Goal: Task Accomplishment & Management: Use online tool/utility

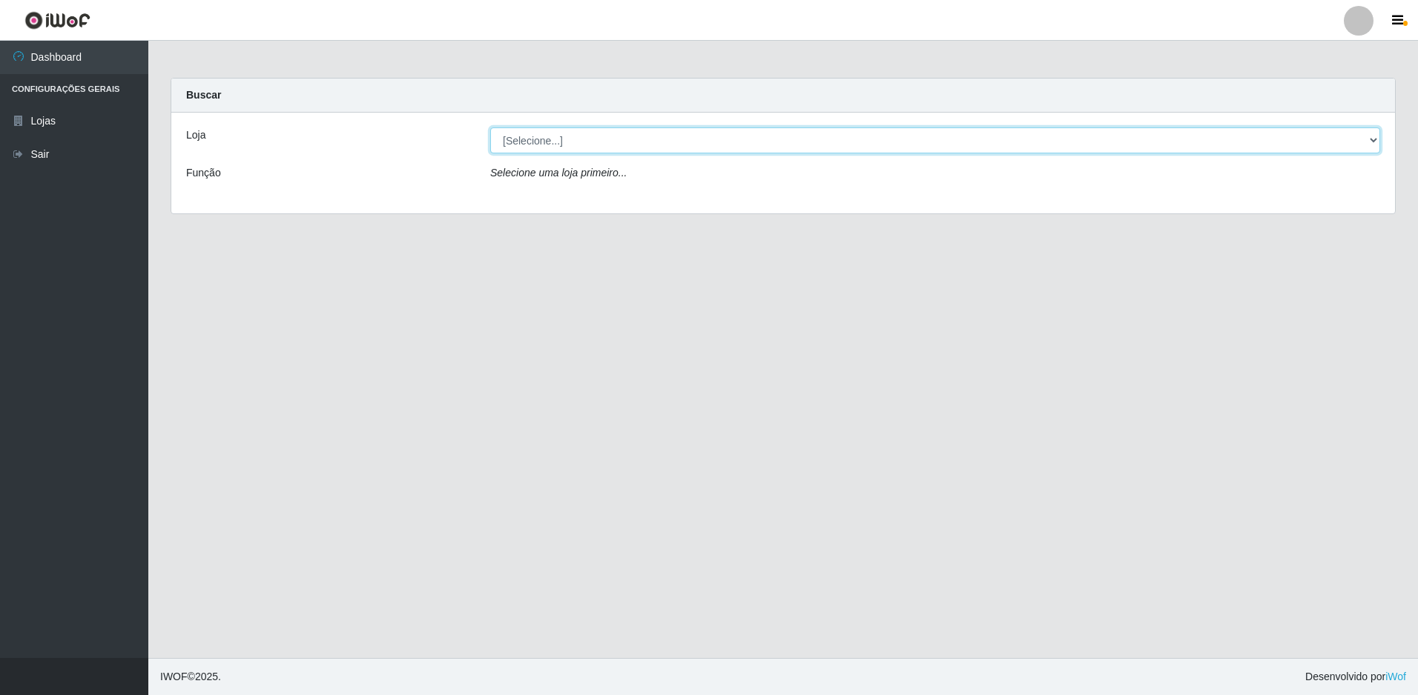
click at [569, 139] on select "[Selecione...] Extrabom - Loja 13 [GEOGRAPHIC_DATA]" at bounding box center [935, 141] width 890 height 26
select select "436"
click at [490, 128] on select "[Selecione...] Extrabom - Loja 13 [GEOGRAPHIC_DATA]" at bounding box center [935, 141] width 890 height 26
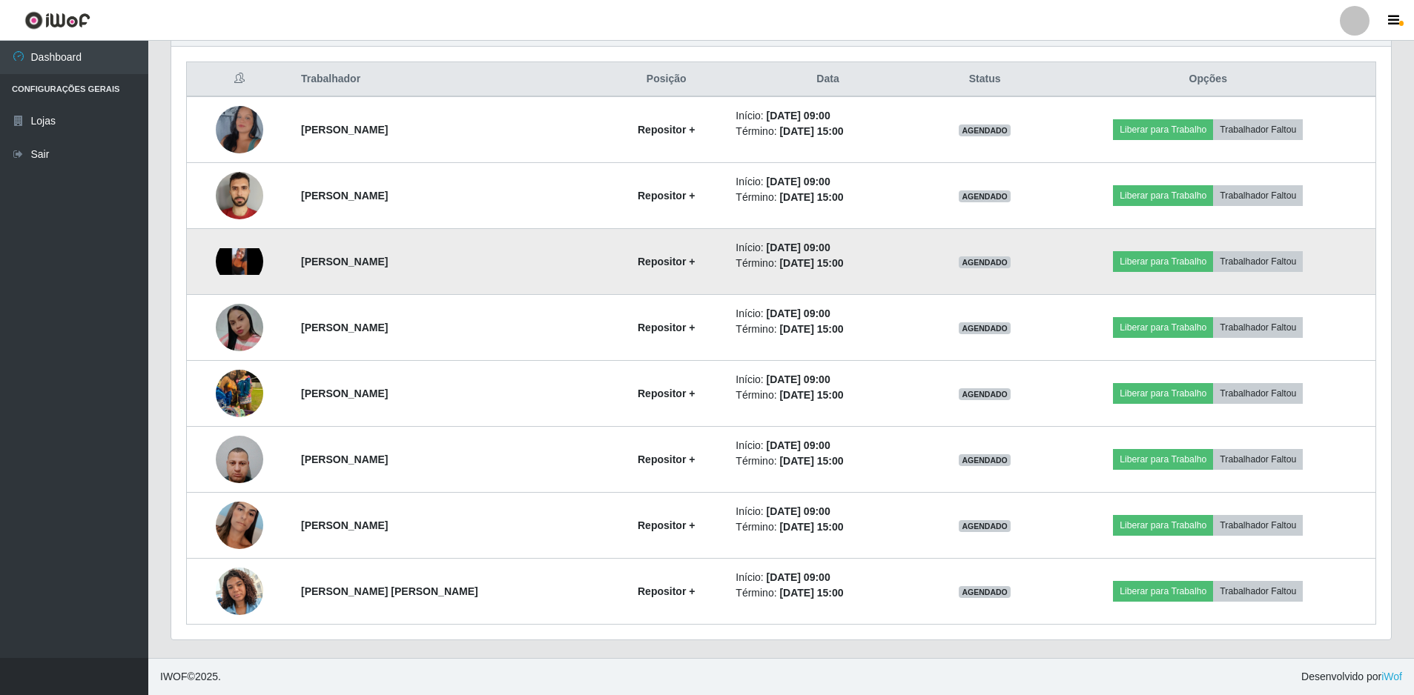
scroll to position [34, 0]
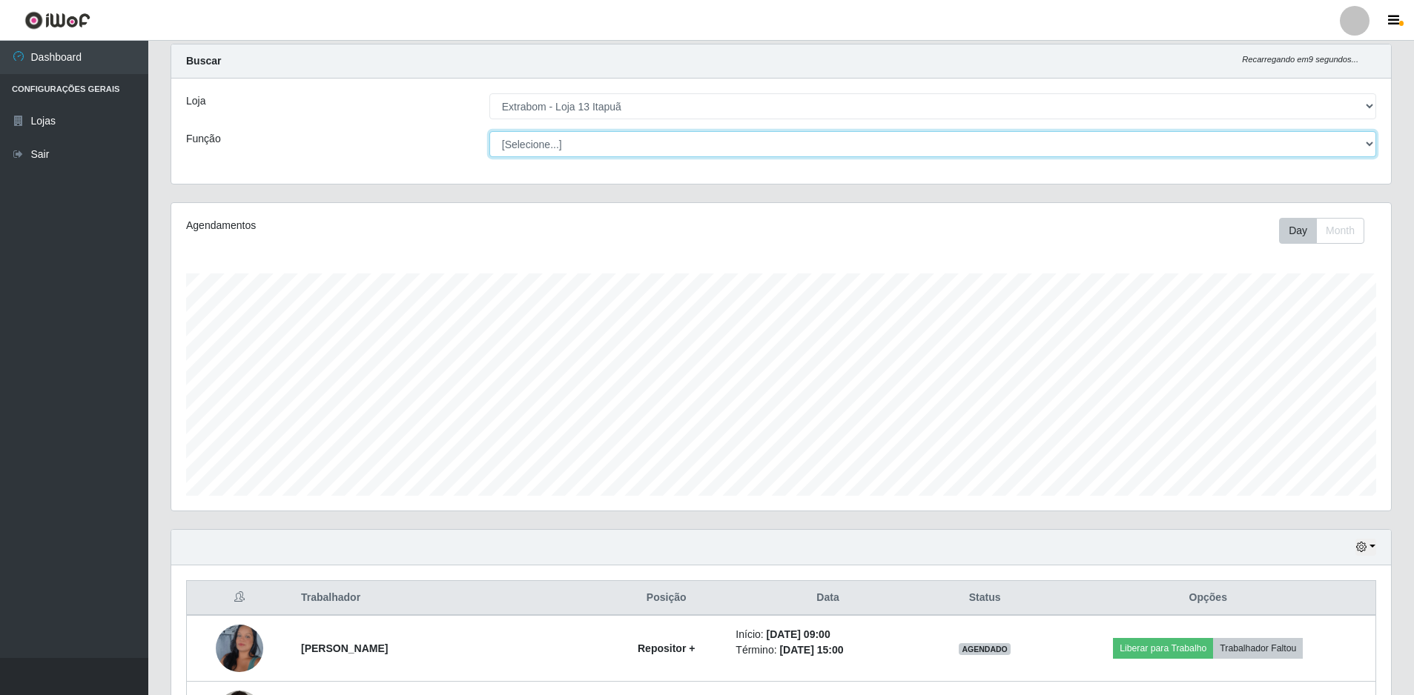
click at [767, 148] on select "[Selecione...] Carregador e Descarregador de Caminhão Carregador e Descarregado…" at bounding box center [932, 144] width 887 height 26
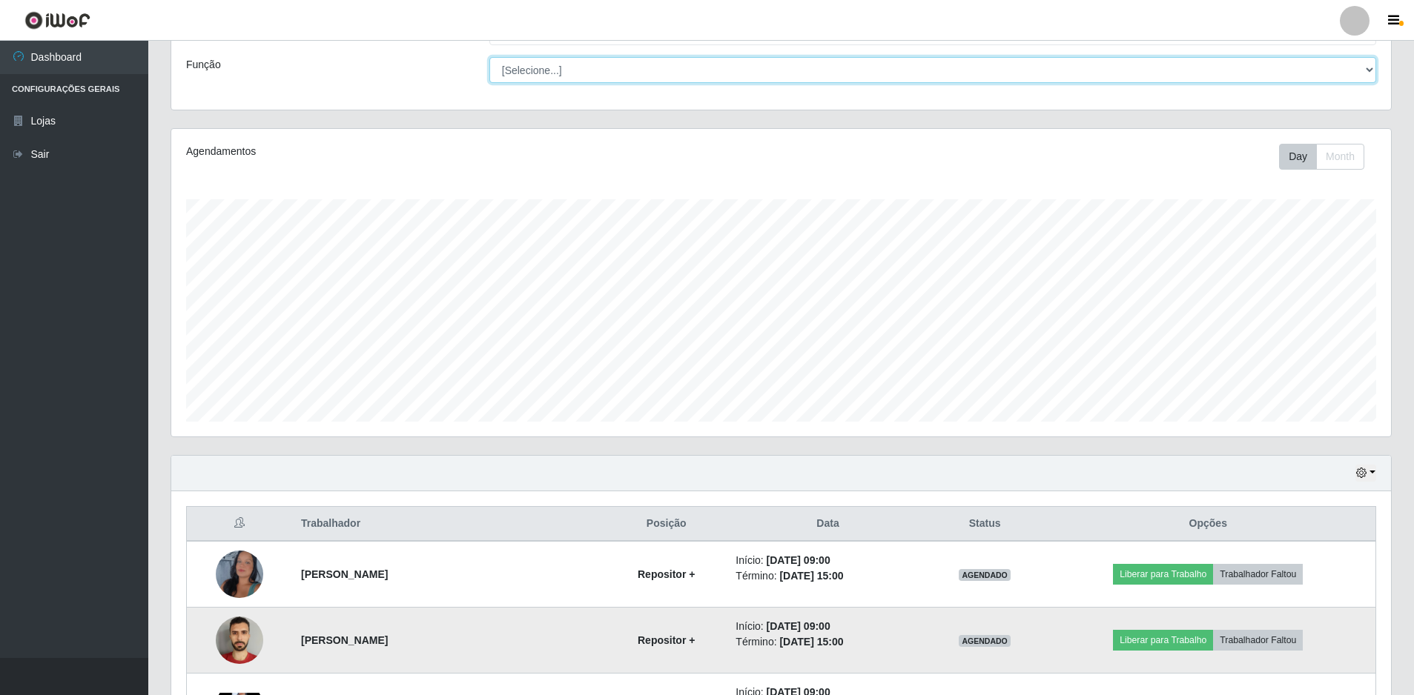
scroll to position [0, 0]
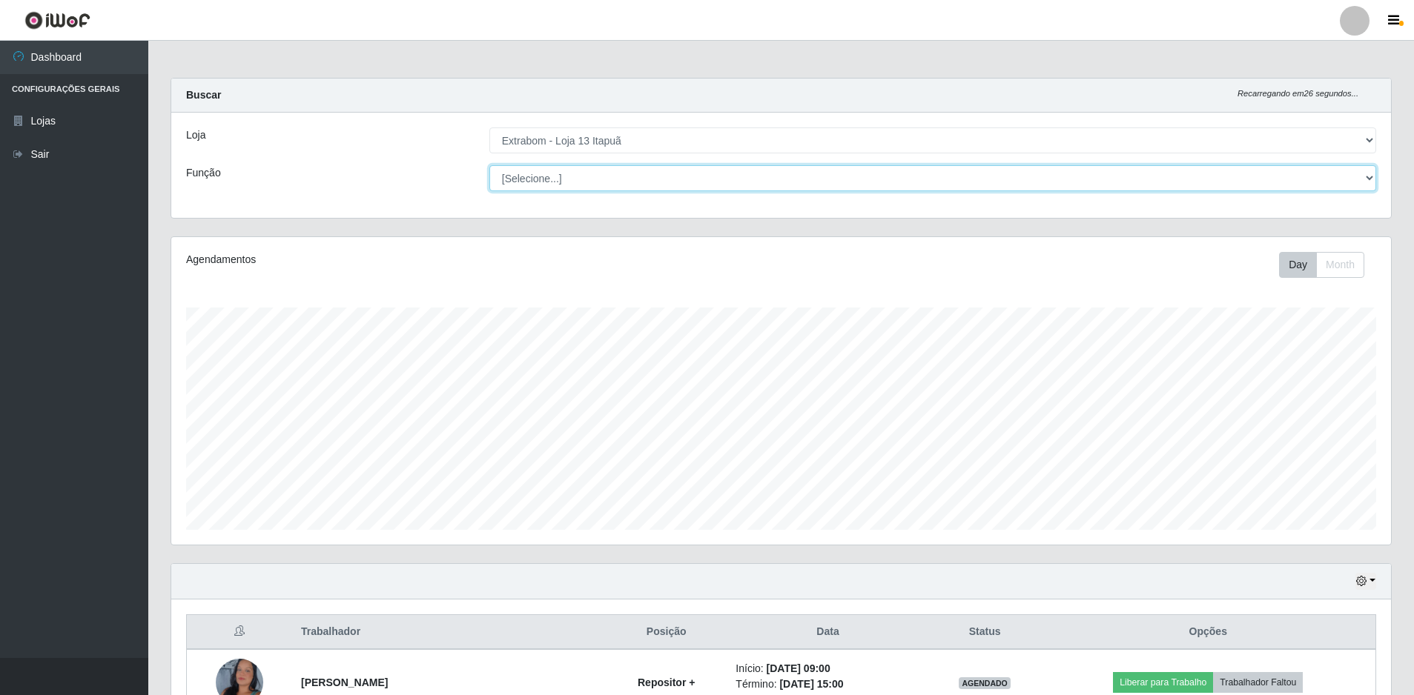
click at [696, 175] on select "[Selecione...] Carregador e Descarregador de Caminhão Carregador e Descarregado…" at bounding box center [932, 178] width 887 height 26
click at [489, 165] on select "[Selecione...] Carregador e Descarregador de Caminhão Carregador e Descarregado…" at bounding box center [932, 178] width 887 height 26
click at [1365, 176] on select "[Selecione...] Carregador e Descarregador de Caminhão Carregador e Descarregado…" at bounding box center [932, 178] width 887 height 26
select select "[Selecione...]"
click at [489, 165] on select "[Selecione...] Carregador e Descarregador de Caminhão Carregador e Descarregado…" at bounding box center [932, 178] width 887 height 26
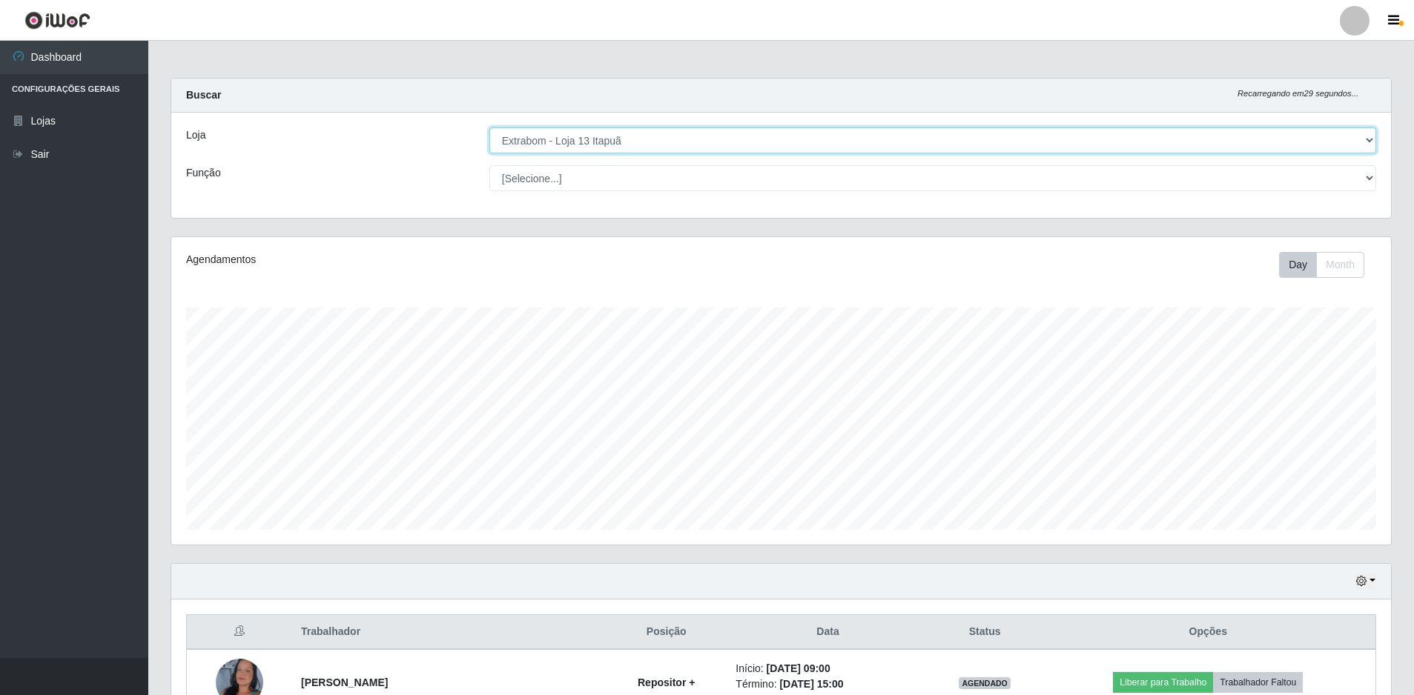
click at [1025, 136] on select "[Selecione...] Extrabom - Loja 13 [GEOGRAPHIC_DATA]" at bounding box center [932, 141] width 887 height 26
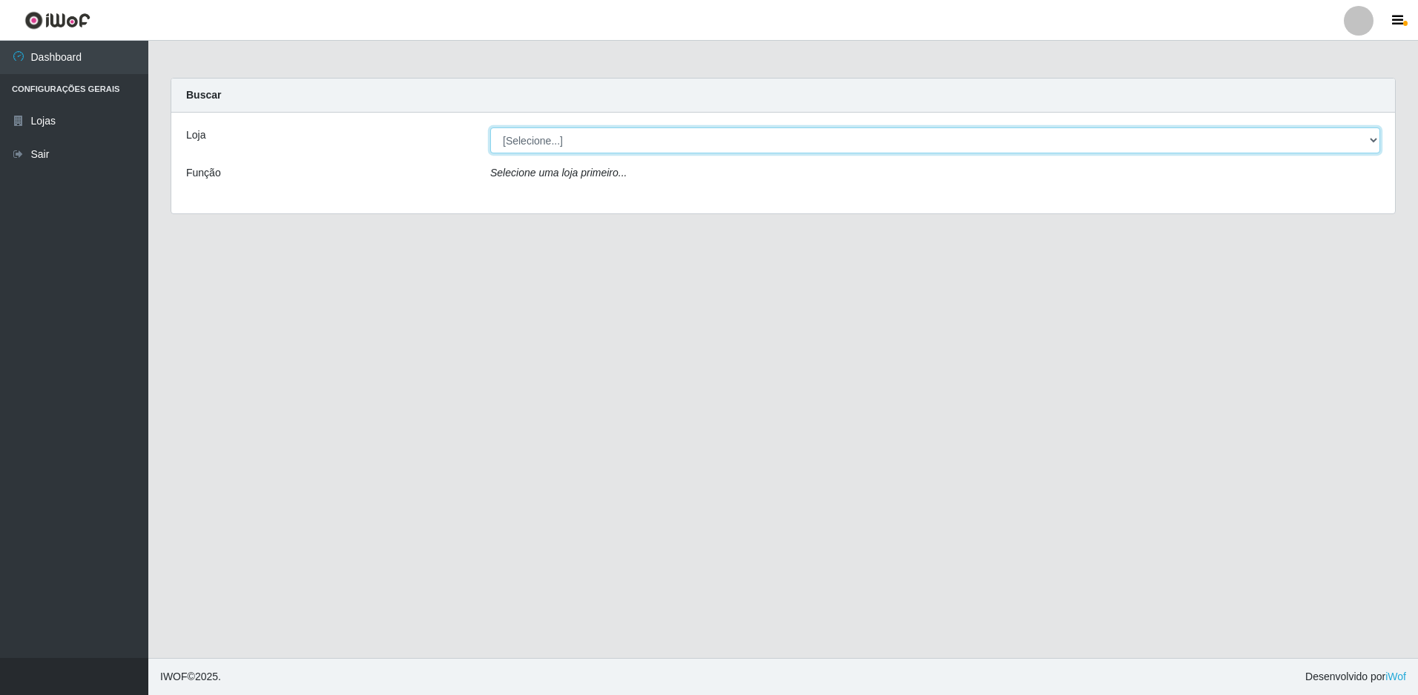
click at [673, 145] on select "[Selecione...] Extrabom - Loja 13 [GEOGRAPHIC_DATA]" at bounding box center [935, 141] width 890 height 26
select select "436"
click at [490, 128] on select "[Selecione...] Extrabom - Loja 13 [GEOGRAPHIC_DATA]" at bounding box center [935, 141] width 890 height 26
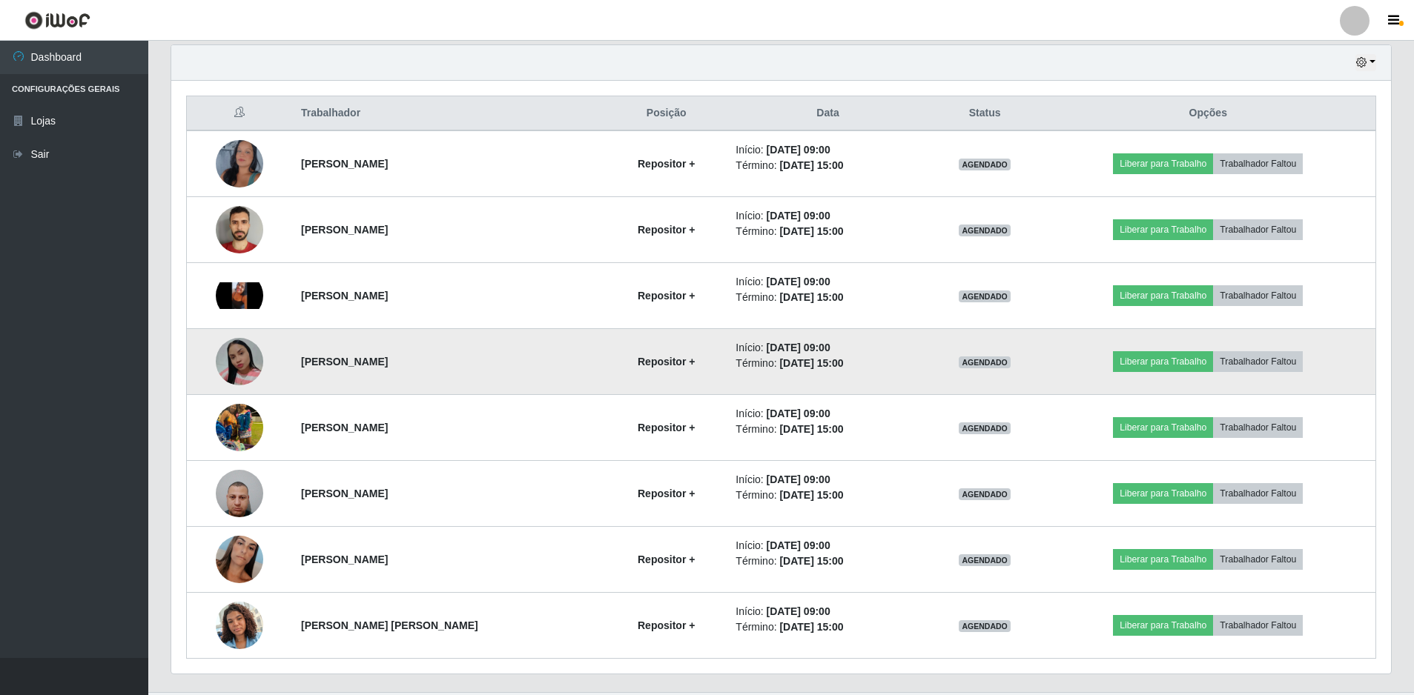
scroll to position [553, 0]
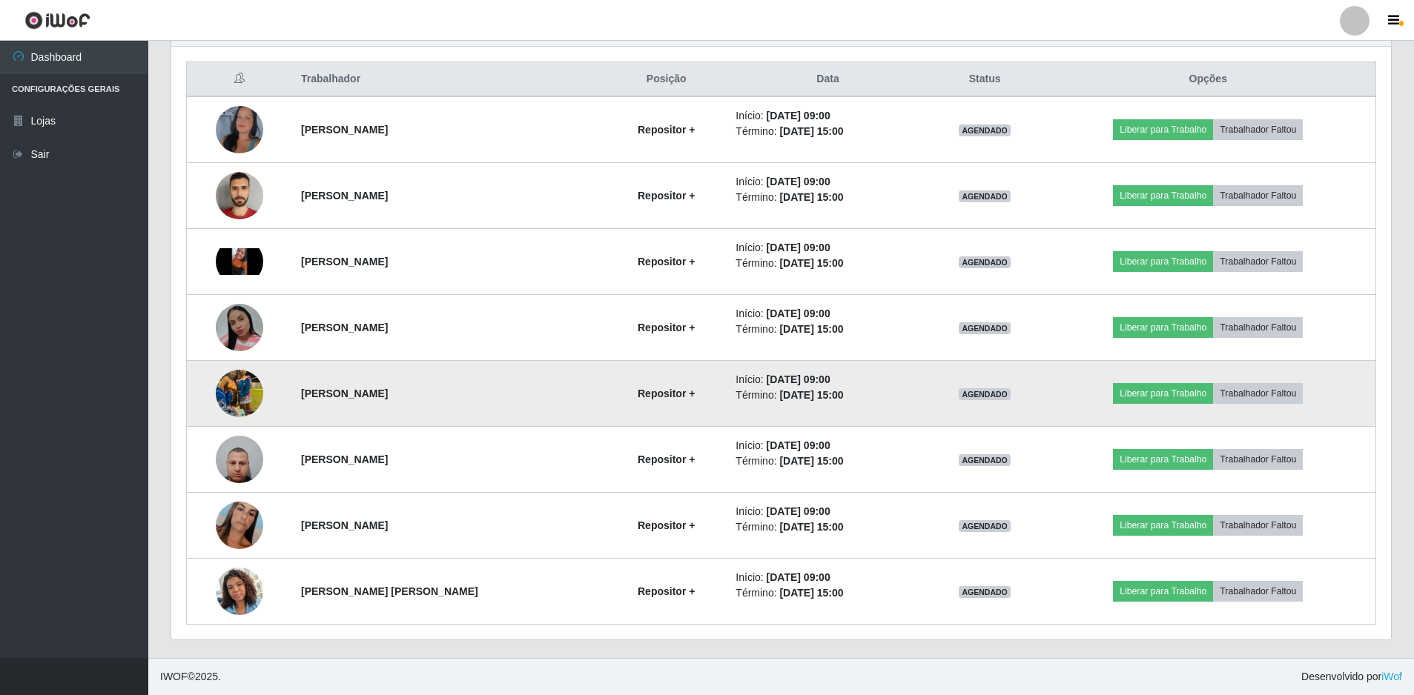
drag, startPoint x: 755, startPoint y: 377, endPoint x: 813, endPoint y: 375, distance: 57.9
click at [813, 375] on time "[DATE] 09:00" at bounding box center [799, 380] width 64 height 12
drag, startPoint x: 813, startPoint y: 375, endPoint x: 875, endPoint y: 391, distance: 64.4
click at [875, 391] on li "Término: [DATE] 15:00" at bounding box center [827, 396] width 184 height 16
drag, startPoint x: 769, startPoint y: 400, endPoint x: 872, endPoint y: 391, distance: 103.4
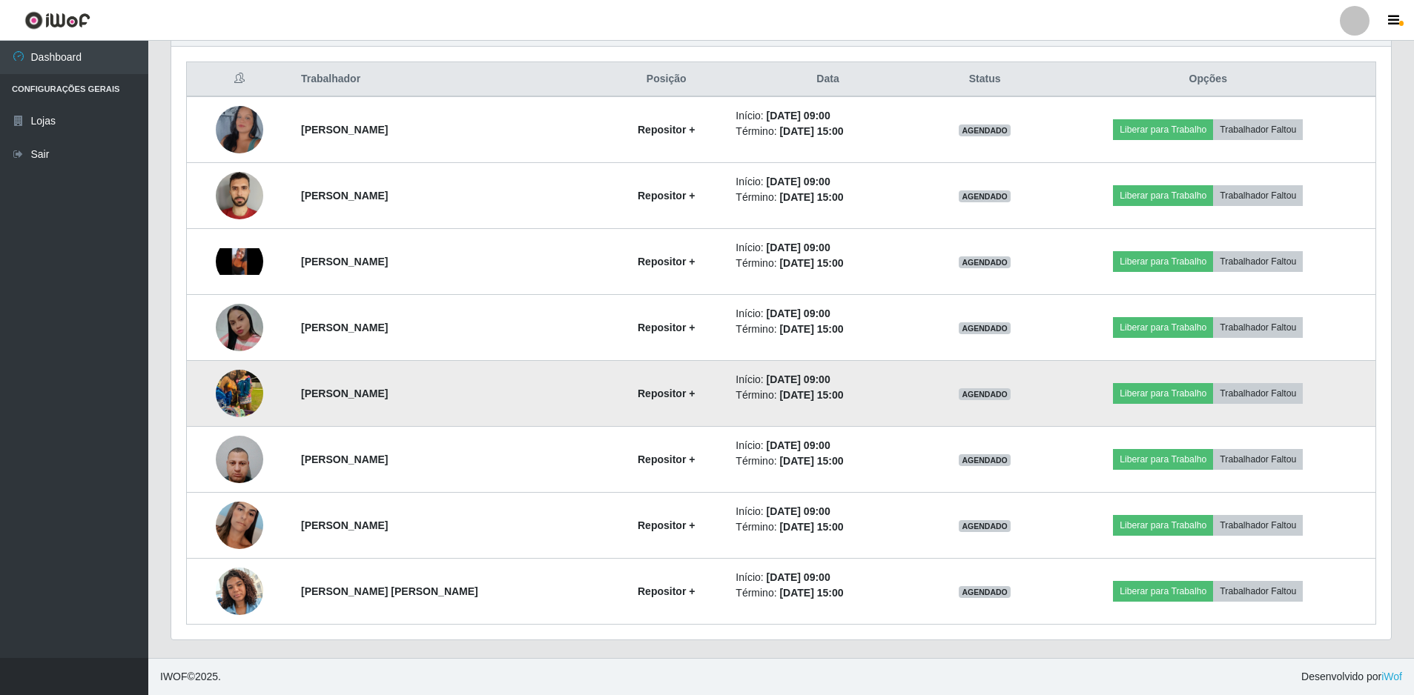
click at [872, 391] on li "Término: [DATE] 15:00" at bounding box center [827, 396] width 184 height 16
drag, startPoint x: 872, startPoint y: 391, endPoint x: 901, endPoint y: 413, distance: 36.5
click at [896, 413] on td "Início: [DATE] 09:00 Término: [DATE] 15:00" at bounding box center [828, 394] width 202 height 66
click at [894, 391] on li "Término: [DATE] 15:00" at bounding box center [827, 396] width 184 height 16
drag, startPoint x: 848, startPoint y: 388, endPoint x: 702, endPoint y: 396, distance: 146.2
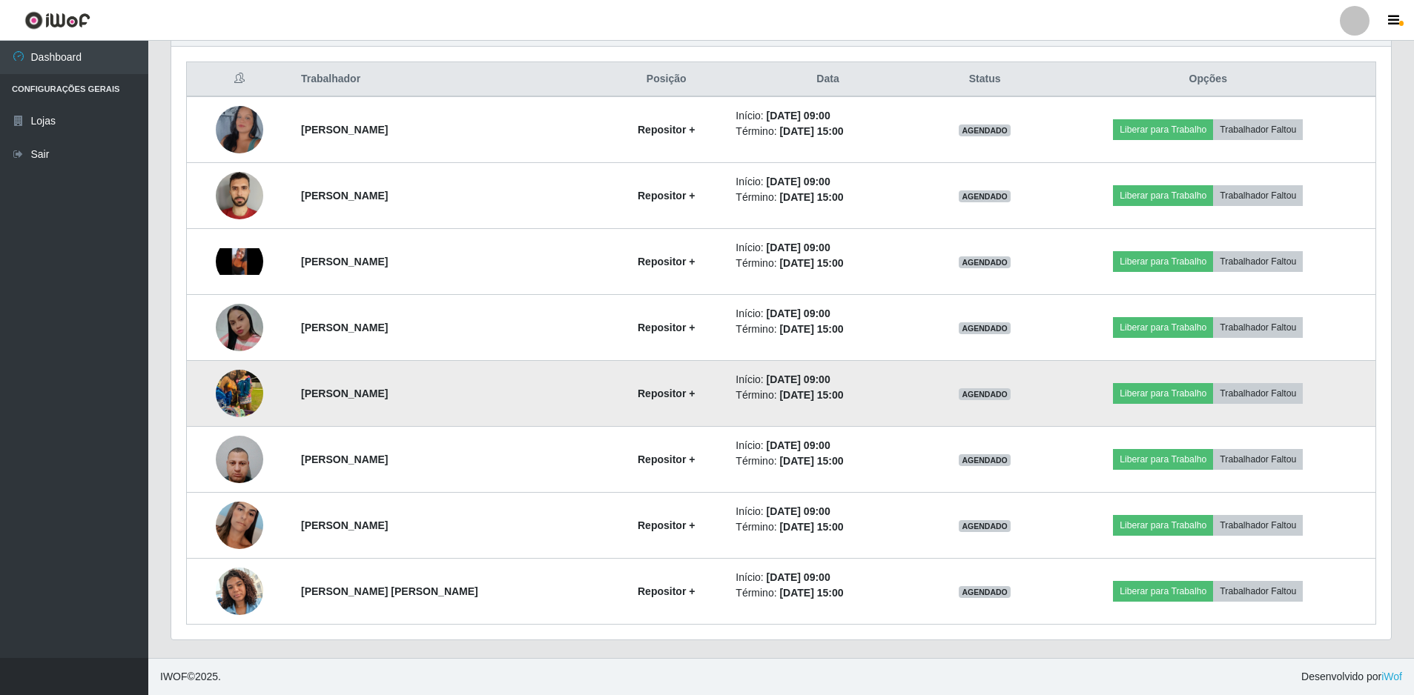
click at [727, 396] on td "Início: [DATE] 09:00 Término: [DATE] 15:00" at bounding box center [828, 394] width 202 height 66
click at [892, 404] on td "Início: [DATE] 09:00 Término: [DATE] 15:00" at bounding box center [828, 394] width 202 height 66
drag, startPoint x: 824, startPoint y: 379, endPoint x: 721, endPoint y: 383, distance: 103.9
click at [735, 383] on li "Início: [DATE] 09:00" at bounding box center [827, 380] width 184 height 16
drag, startPoint x: 721, startPoint y: 383, endPoint x: 869, endPoint y: 400, distance: 149.3
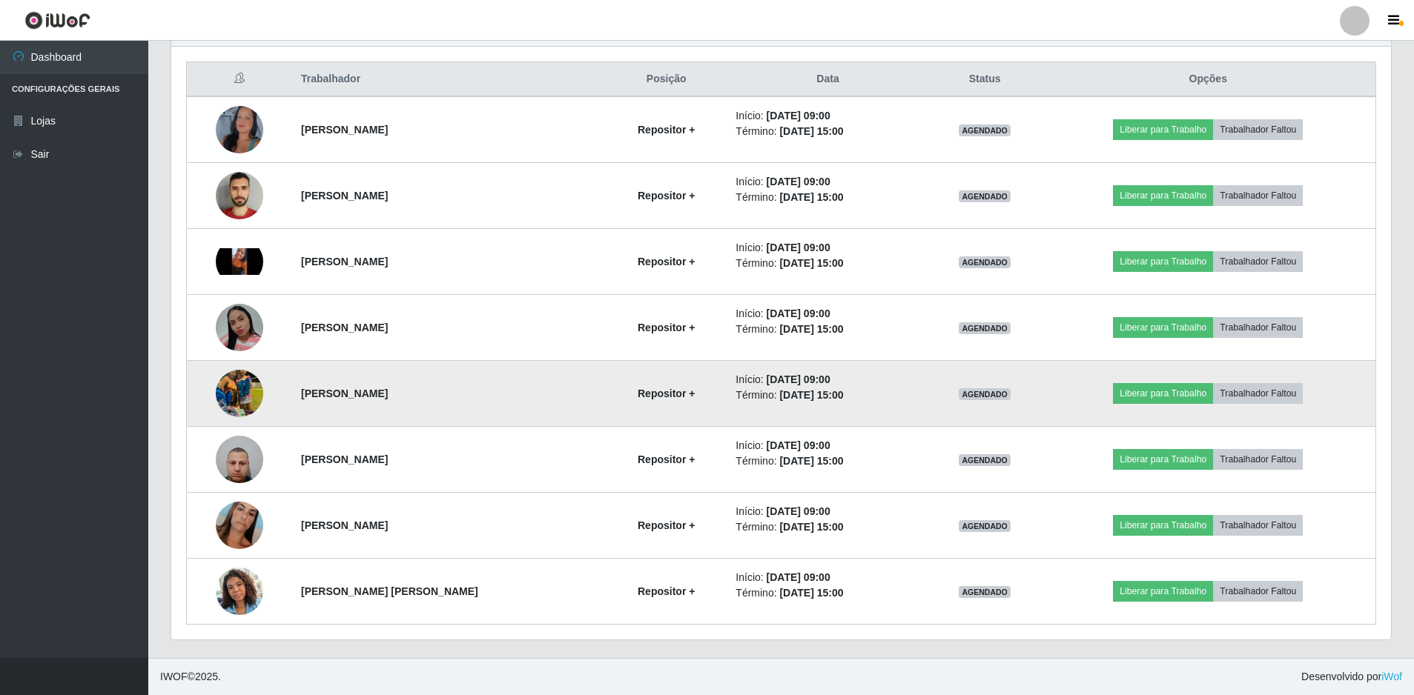
click at [869, 400] on li "Término: [DATE] 15:00" at bounding box center [827, 396] width 184 height 16
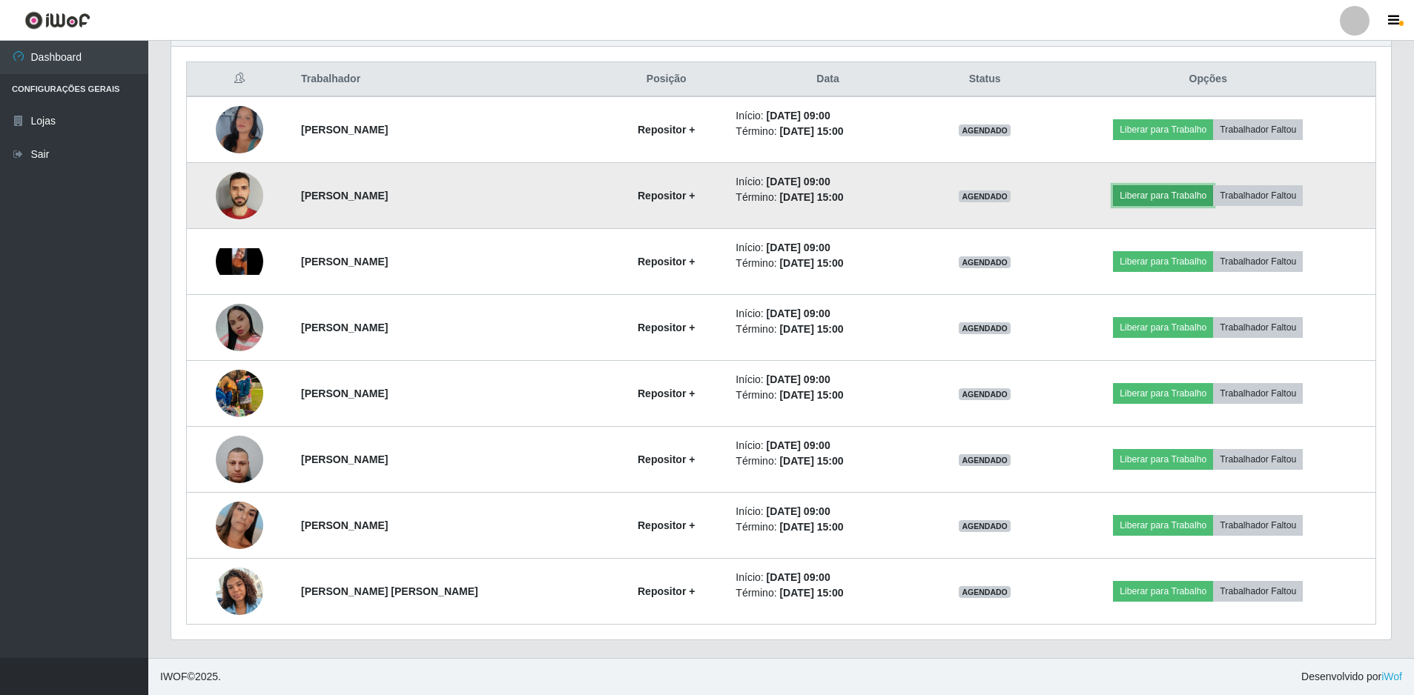
click at [1161, 198] on button "Liberar para Trabalho" at bounding box center [1163, 195] width 100 height 21
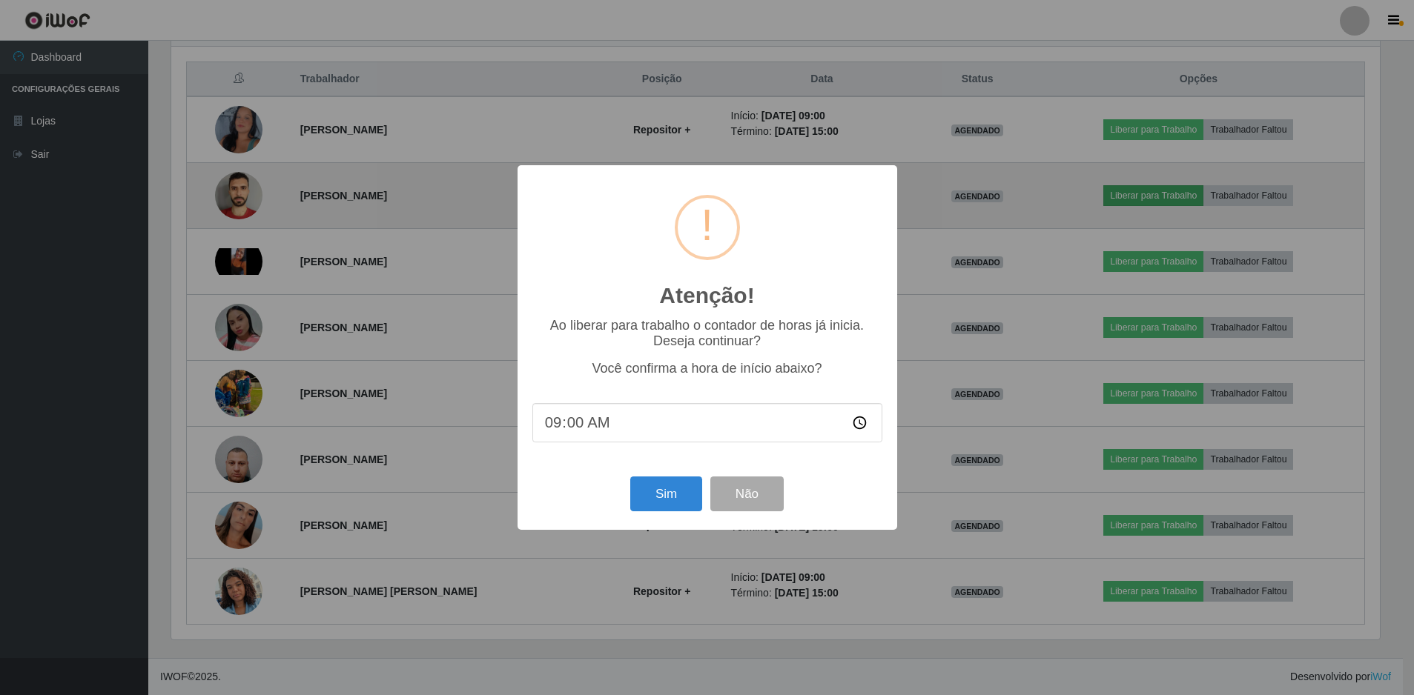
scroll to position [308, 1212]
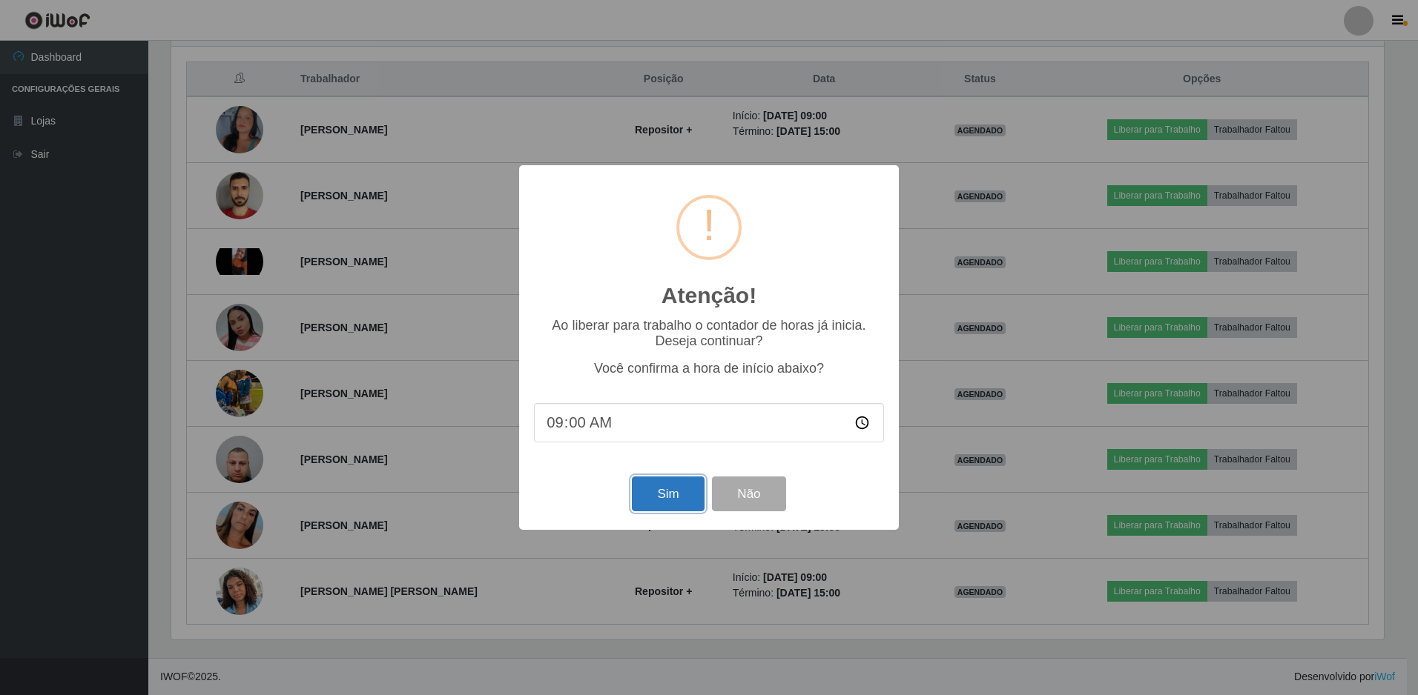
click at [659, 495] on button "Sim" at bounding box center [668, 494] width 72 height 35
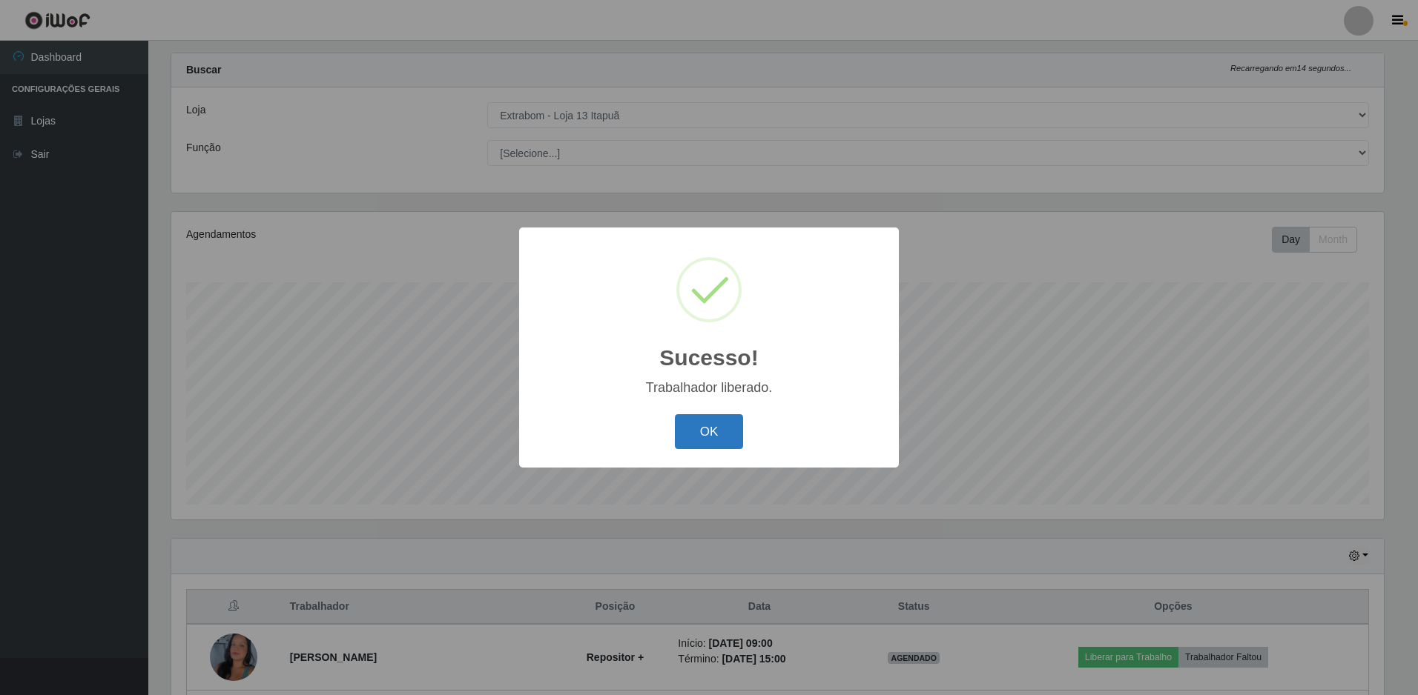
click at [711, 434] on button "OK" at bounding box center [709, 431] width 69 height 35
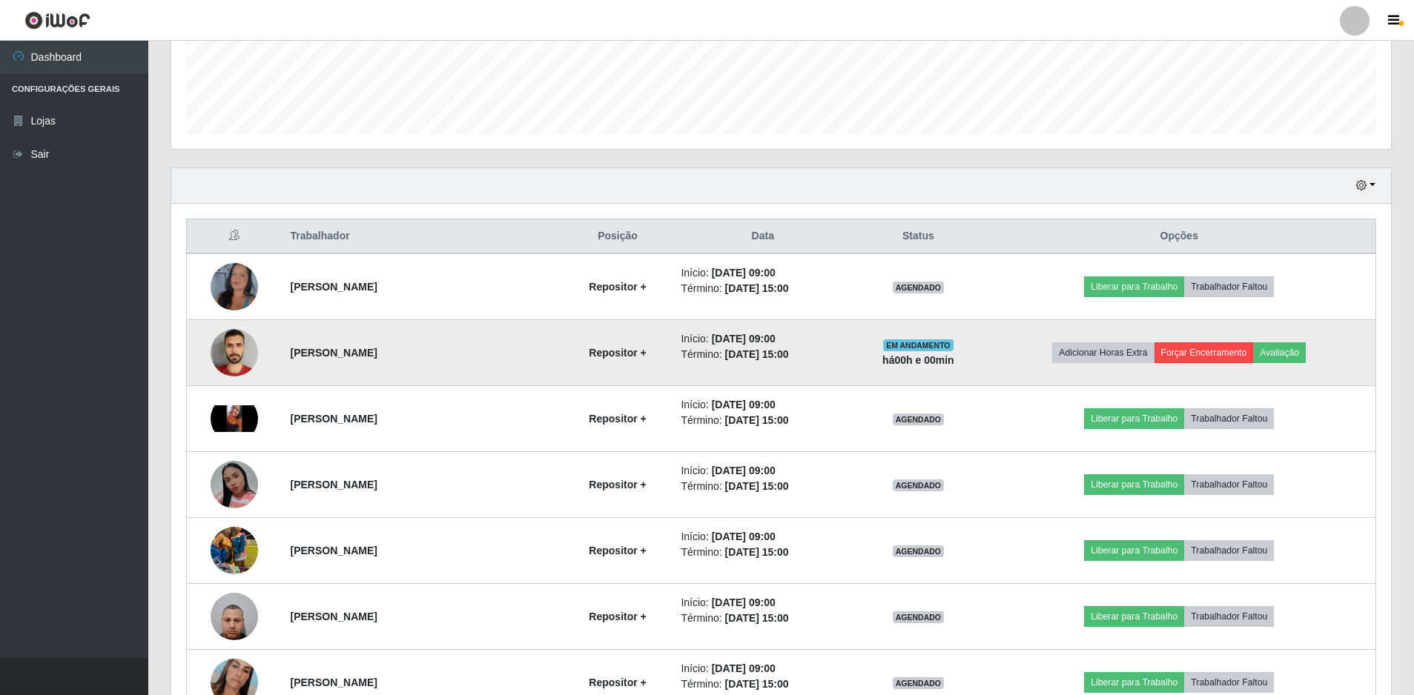
scroll to position [553, 0]
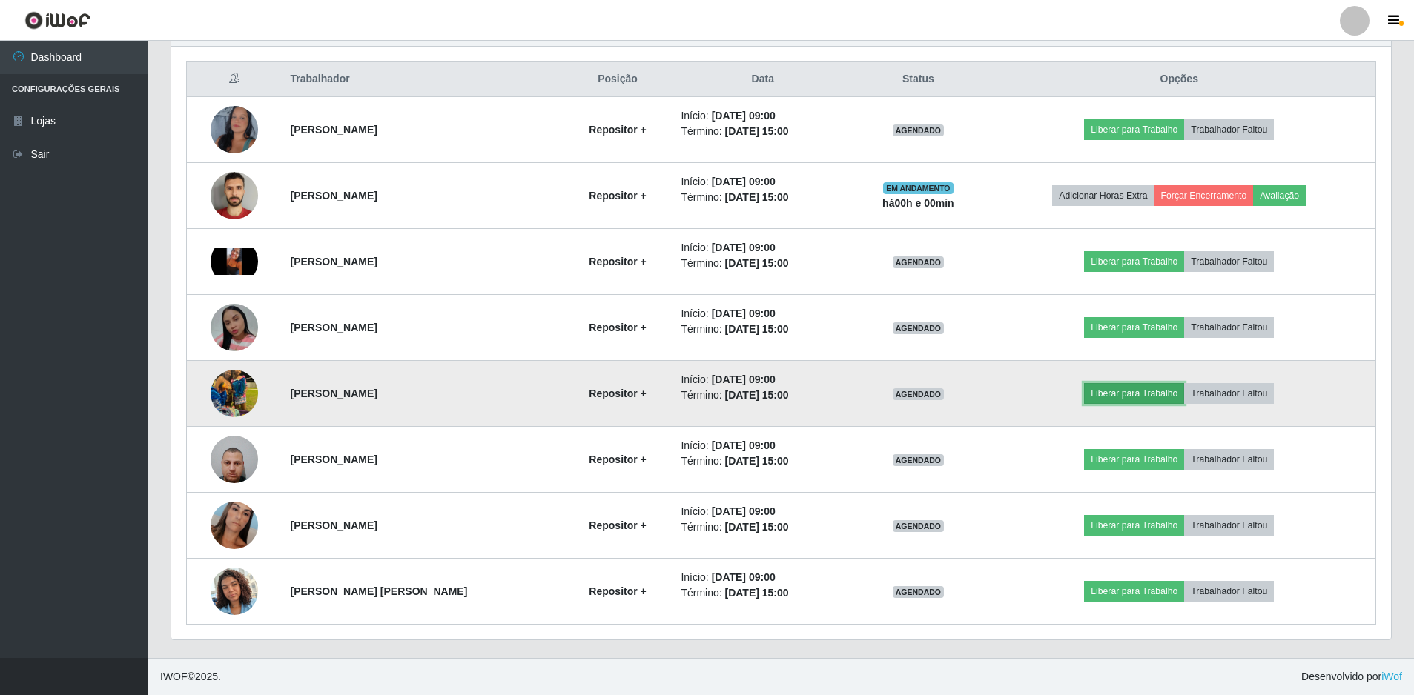
click at [1120, 397] on button "Liberar para Trabalho" at bounding box center [1134, 393] width 100 height 21
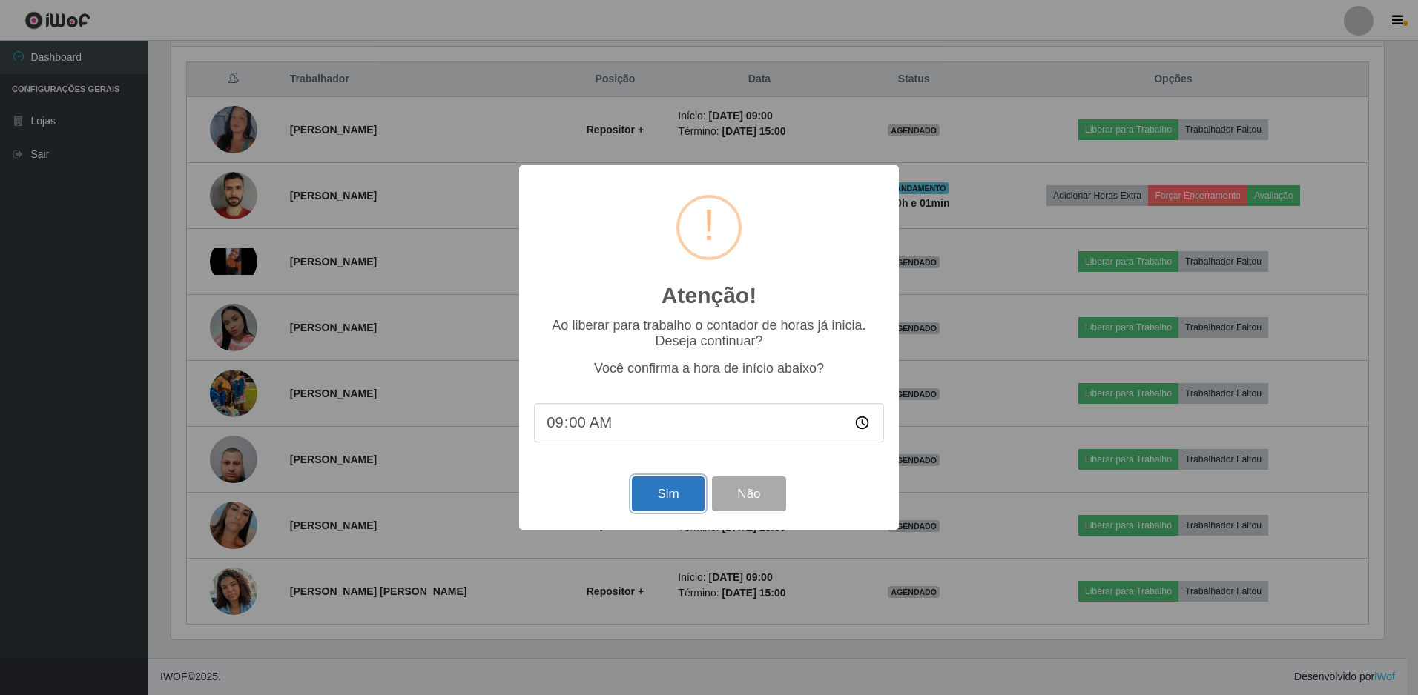
click at [674, 500] on button "Sim" at bounding box center [668, 494] width 72 height 35
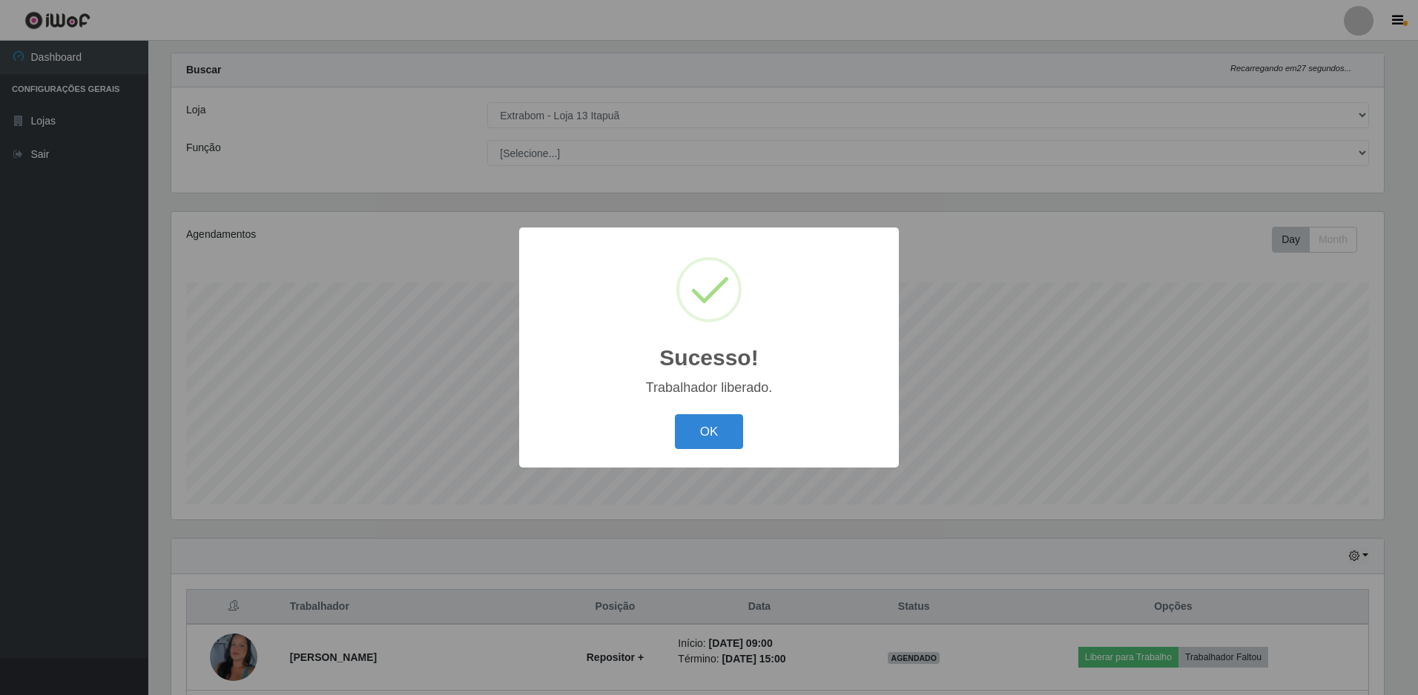
click at [712, 435] on button "OK" at bounding box center [709, 431] width 69 height 35
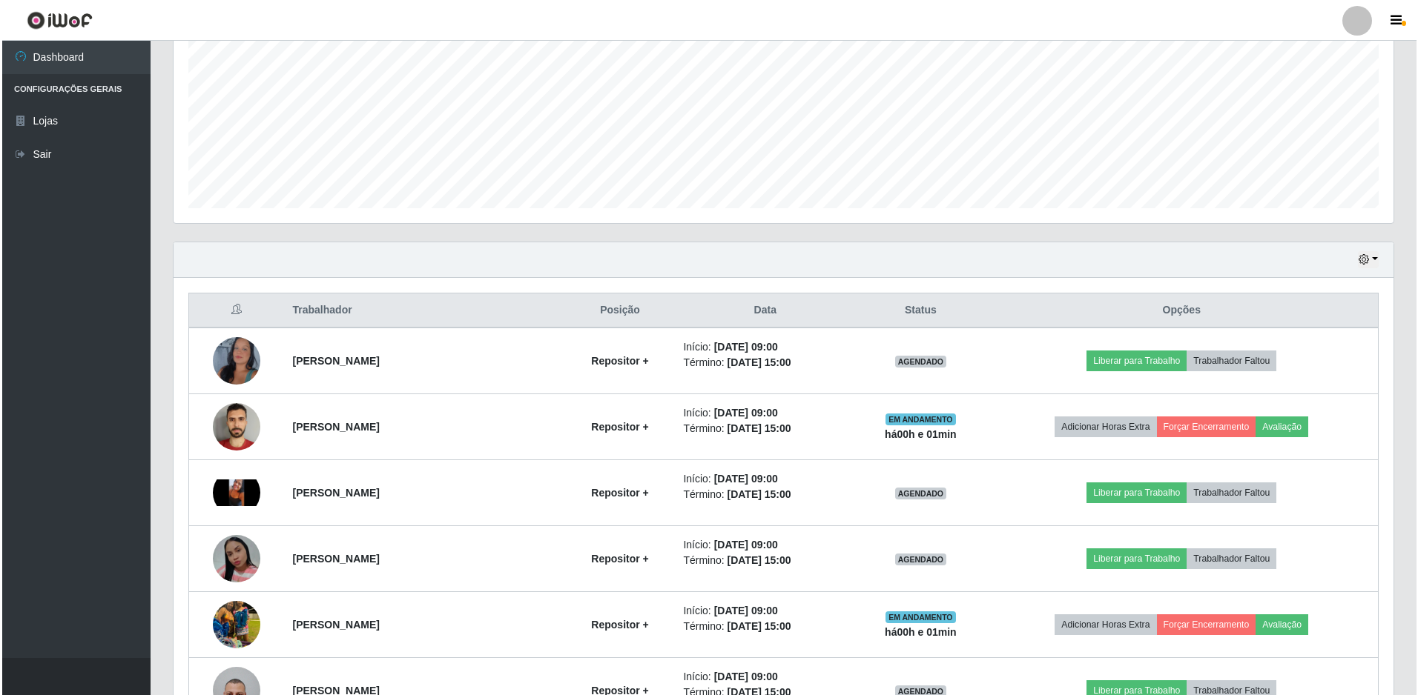
scroll to position [553, 0]
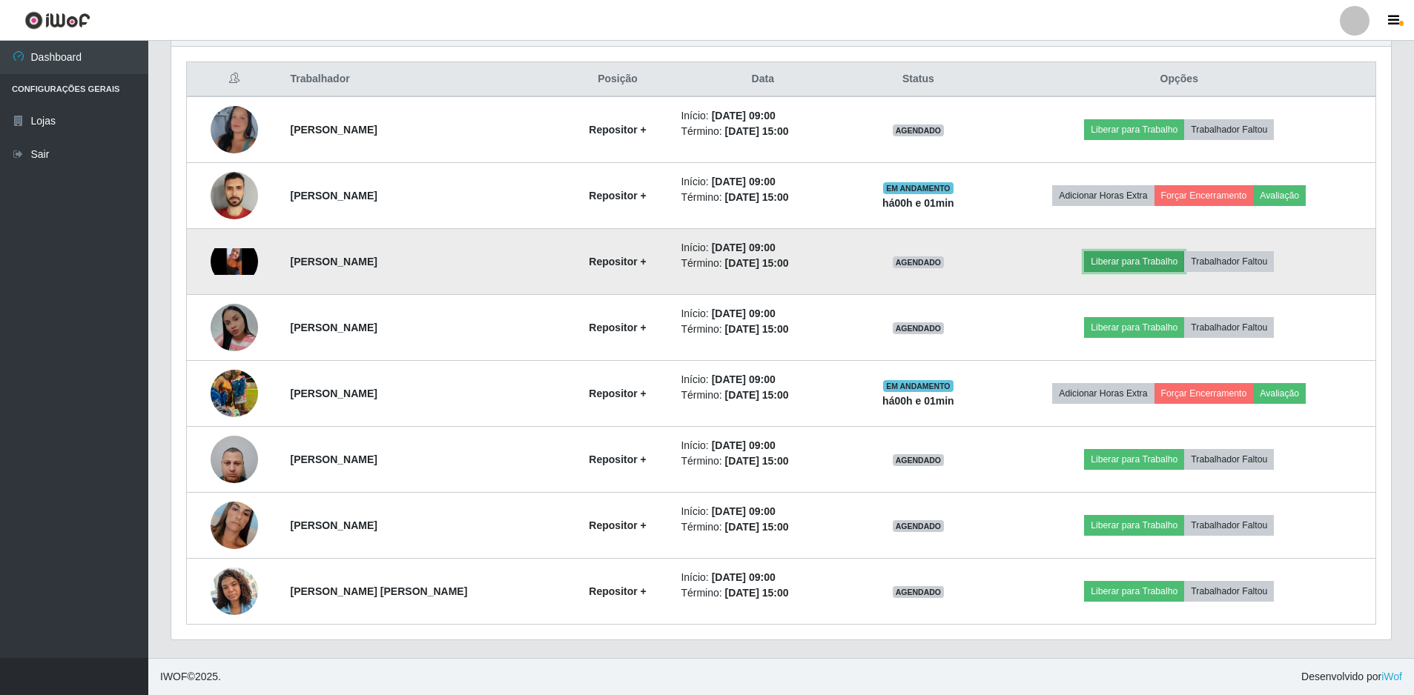
click at [1122, 262] on button "Liberar para Trabalho" at bounding box center [1134, 261] width 100 height 21
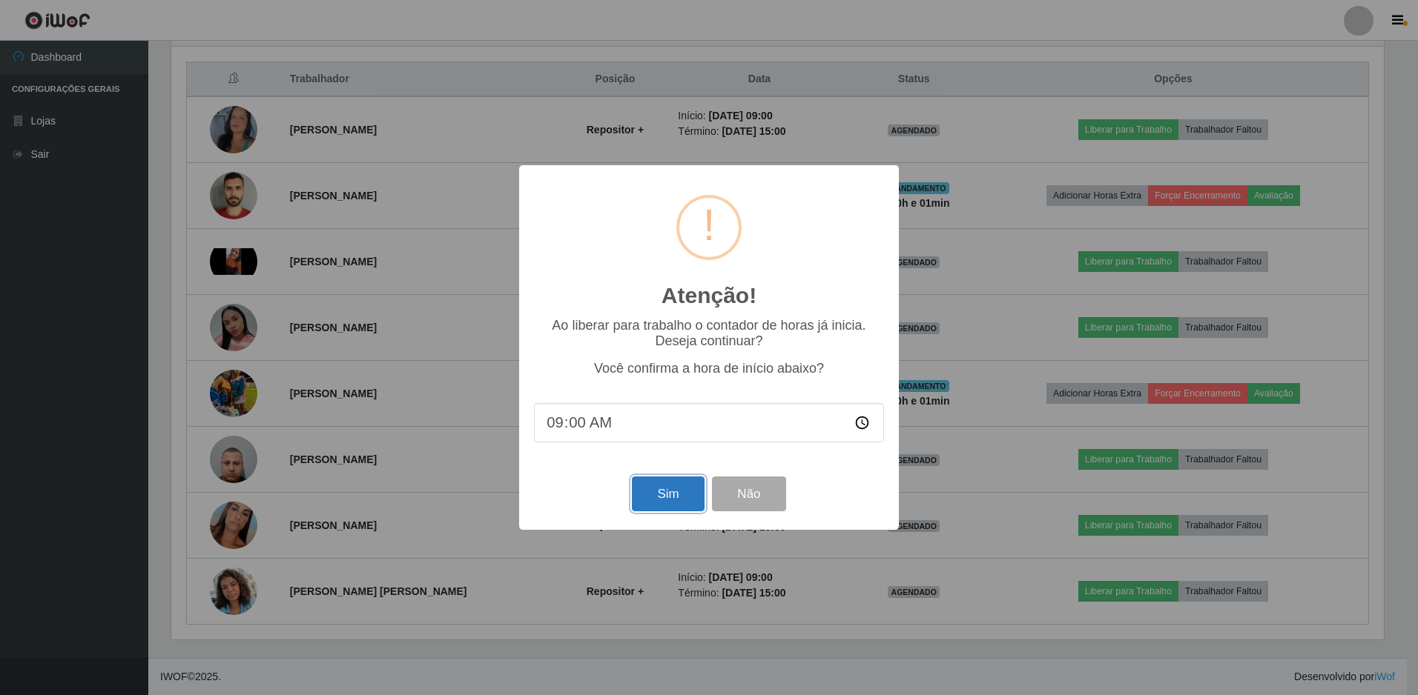
click at [671, 496] on button "Sim" at bounding box center [668, 494] width 72 height 35
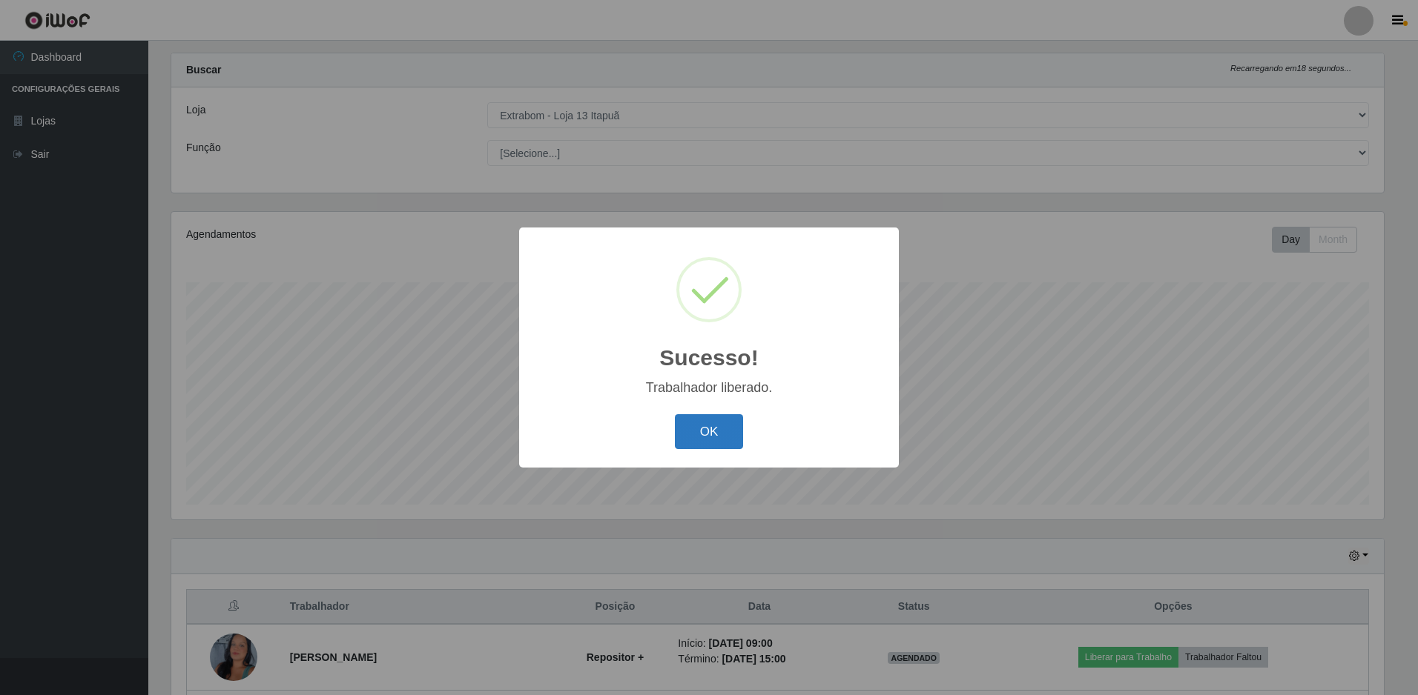
click at [727, 437] on button "OK" at bounding box center [709, 431] width 69 height 35
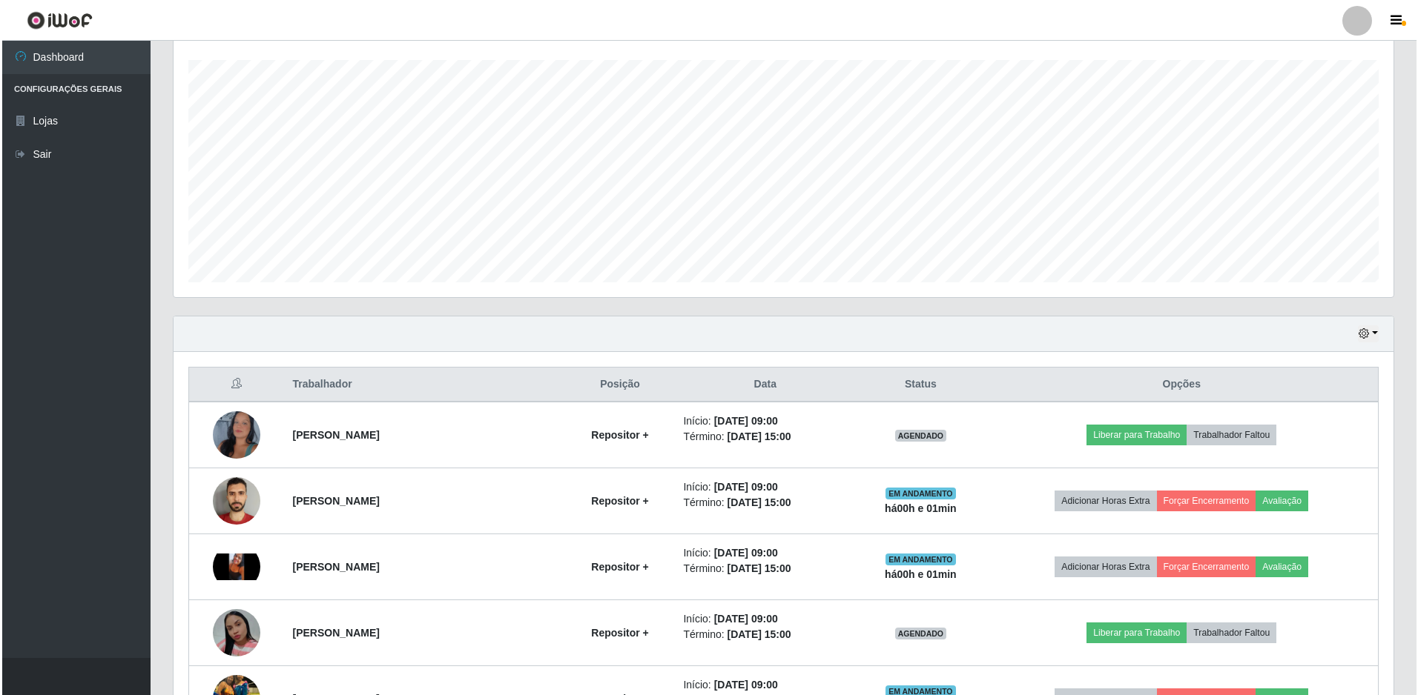
scroll to position [544, 0]
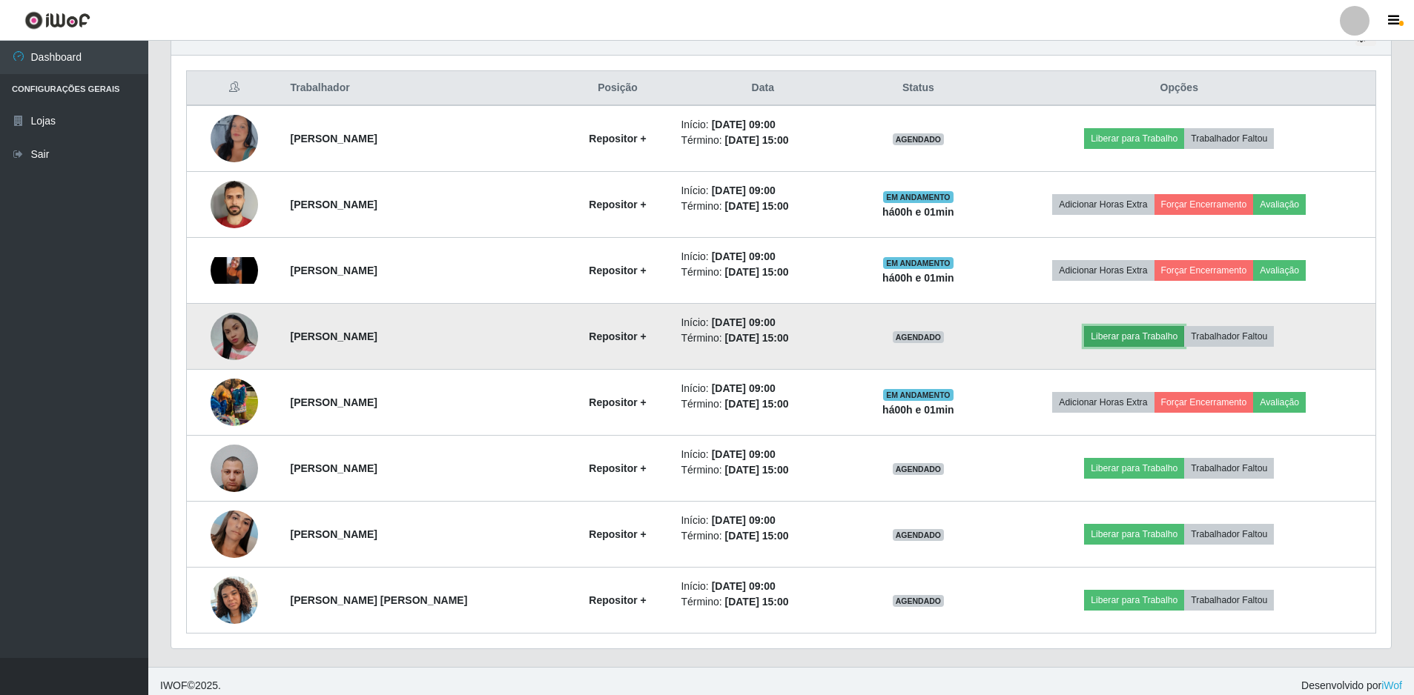
click at [1145, 339] on button "Liberar para Trabalho" at bounding box center [1134, 336] width 100 height 21
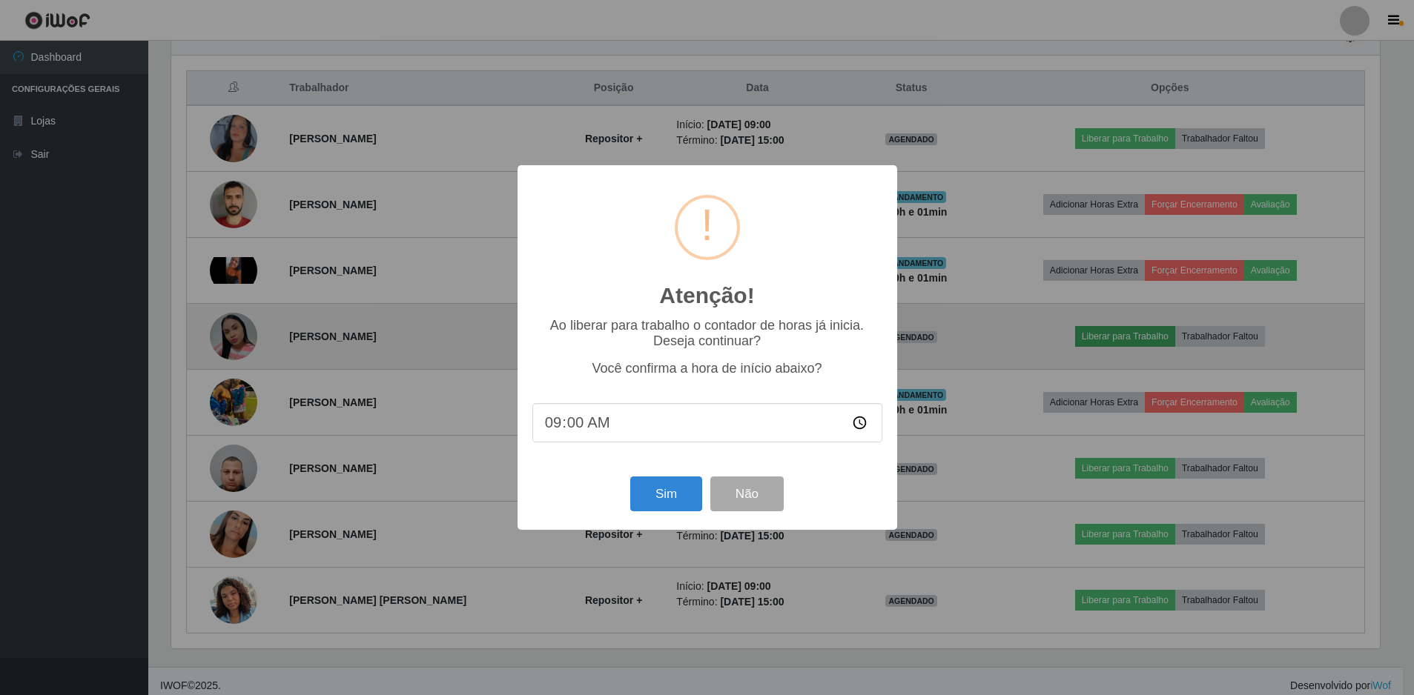
scroll to position [308, 1212]
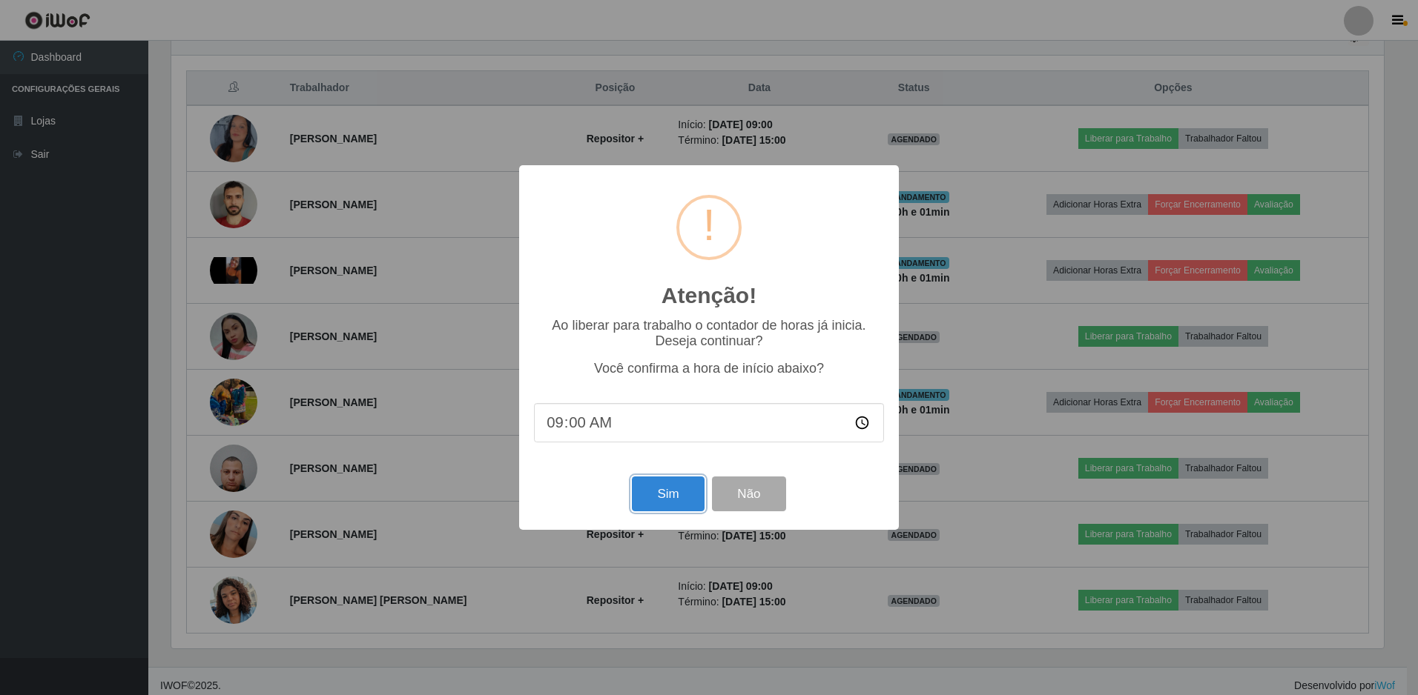
drag, startPoint x: 657, startPoint y: 489, endPoint x: 707, endPoint y: 332, distance: 164.4
click at [658, 489] on button "Sim" at bounding box center [668, 494] width 72 height 35
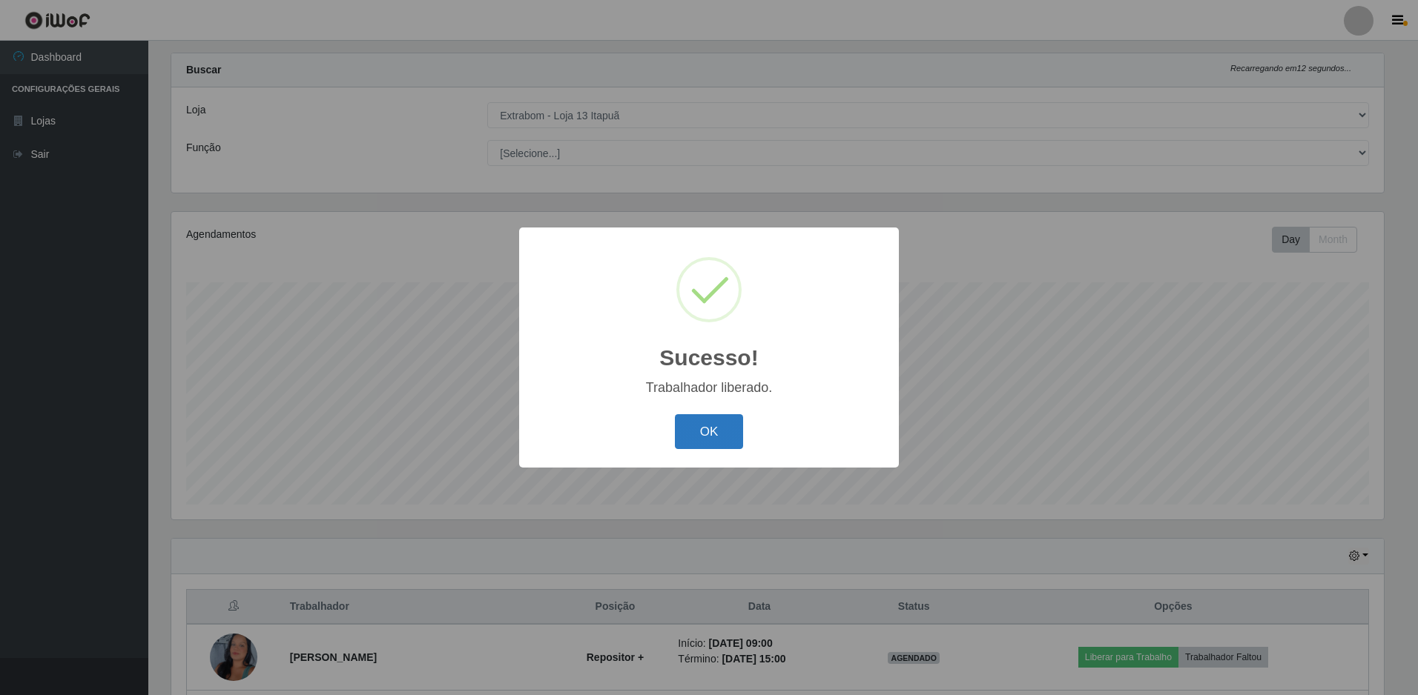
click at [717, 426] on button "OK" at bounding box center [709, 431] width 69 height 35
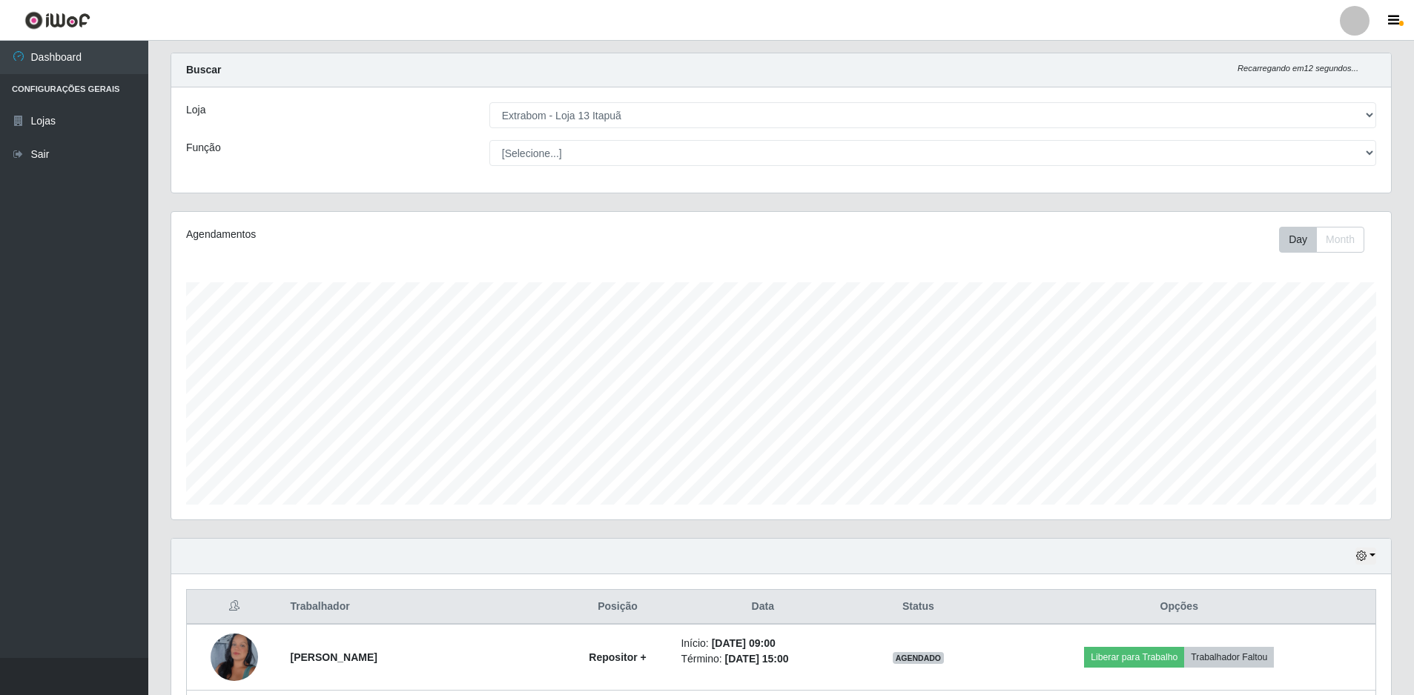
scroll to position [322, 0]
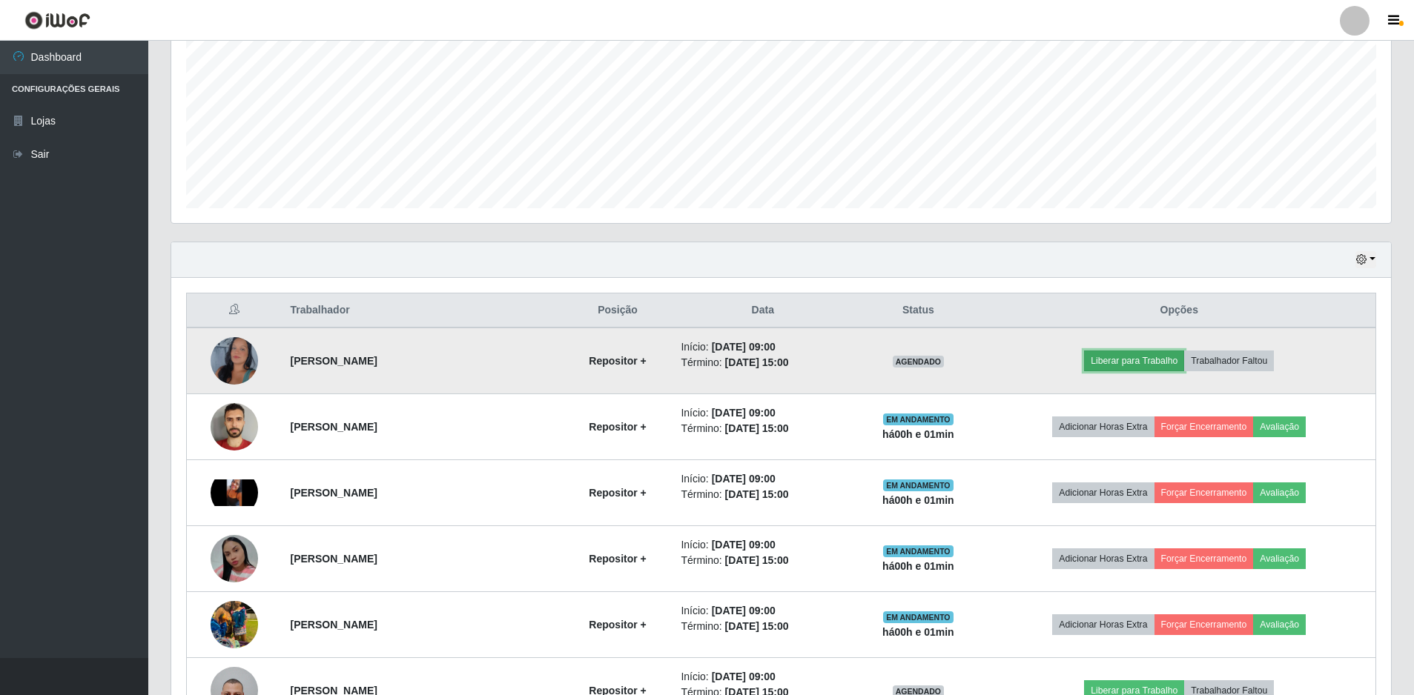
click at [1110, 362] on button "Liberar para Trabalho" at bounding box center [1134, 361] width 100 height 21
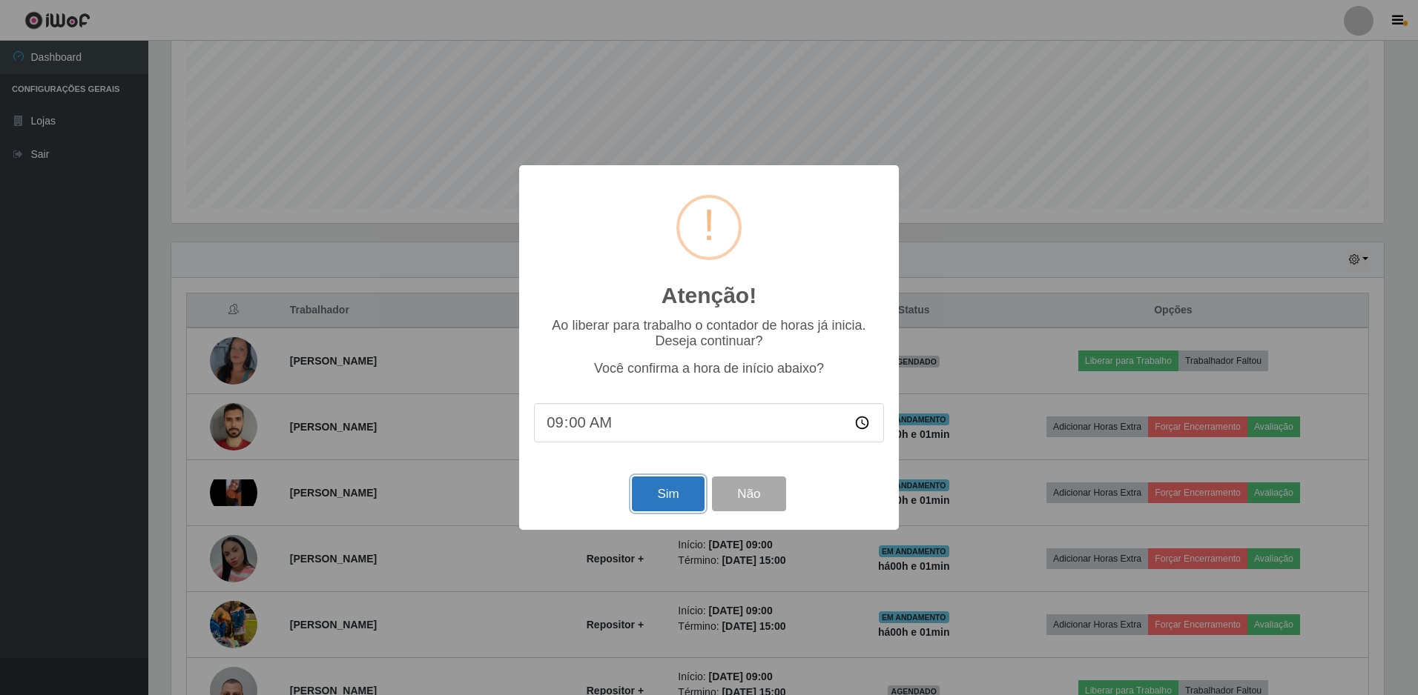
drag, startPoint x: 673, startPoint y: 502, endPoint x: 684, endPoint y: 494, distance: 13.2
click at [674, 501] on button "Sim" at bounding box center [668, 494] width 72 height 35
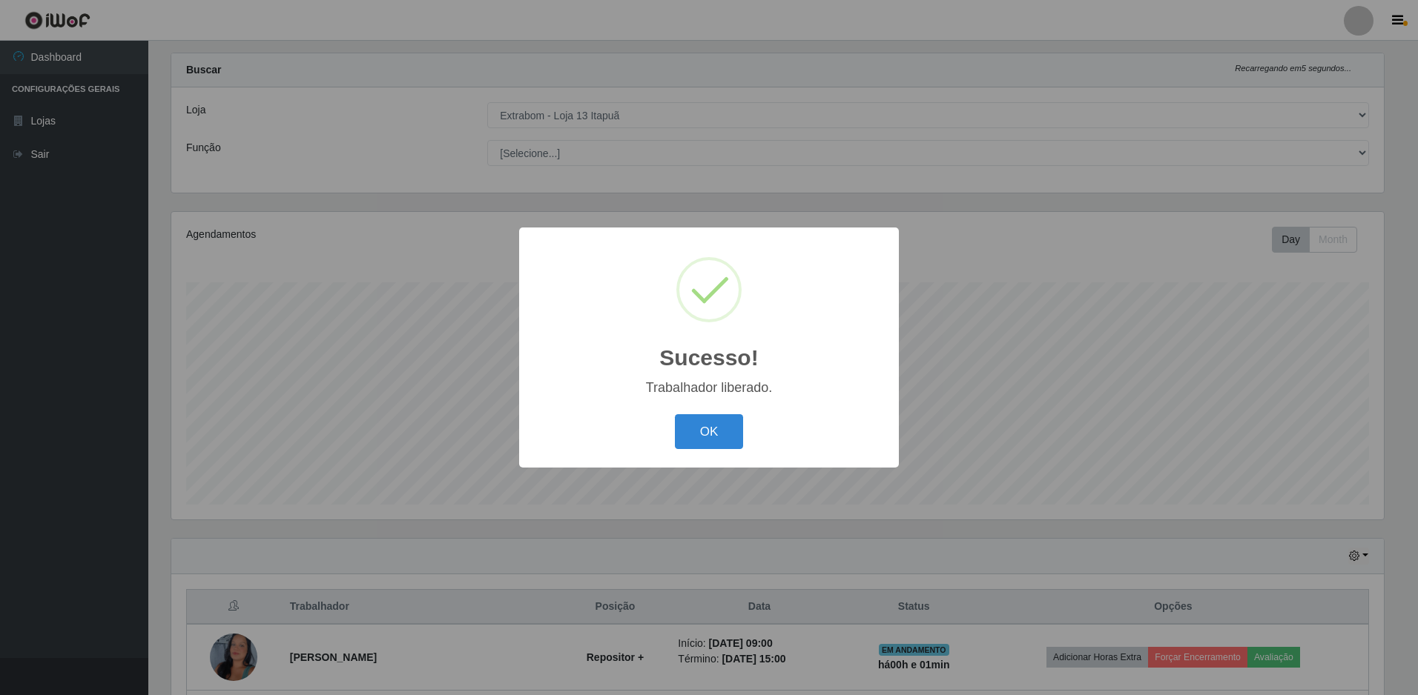
click at [710, 452] on div "OK Cancel" at bounding box center [709, 432] width 350 height 42
click at [708, 418] on button "OK" at bounding box center [709, 431] width 69 height 35
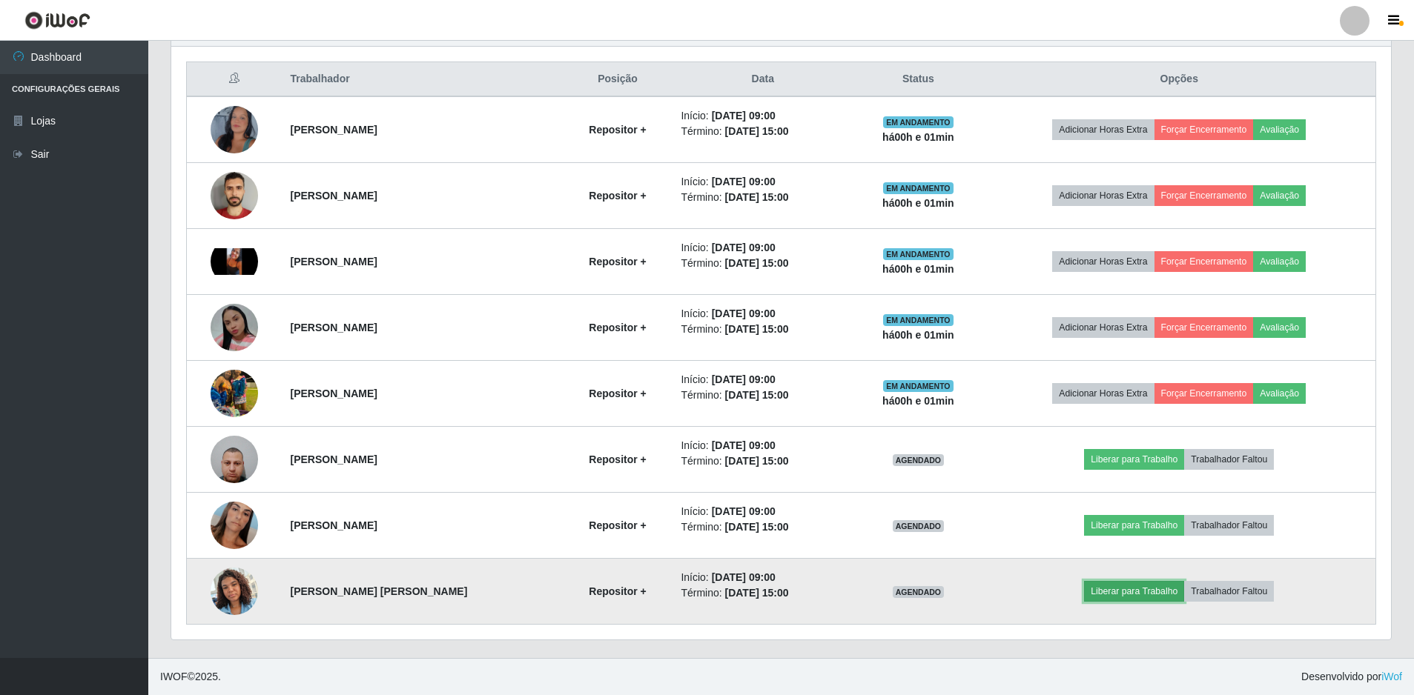
click at [1145, 594] on button "Liberar para Trabalho" at bounding box center [1134, 591] width 100 height 21
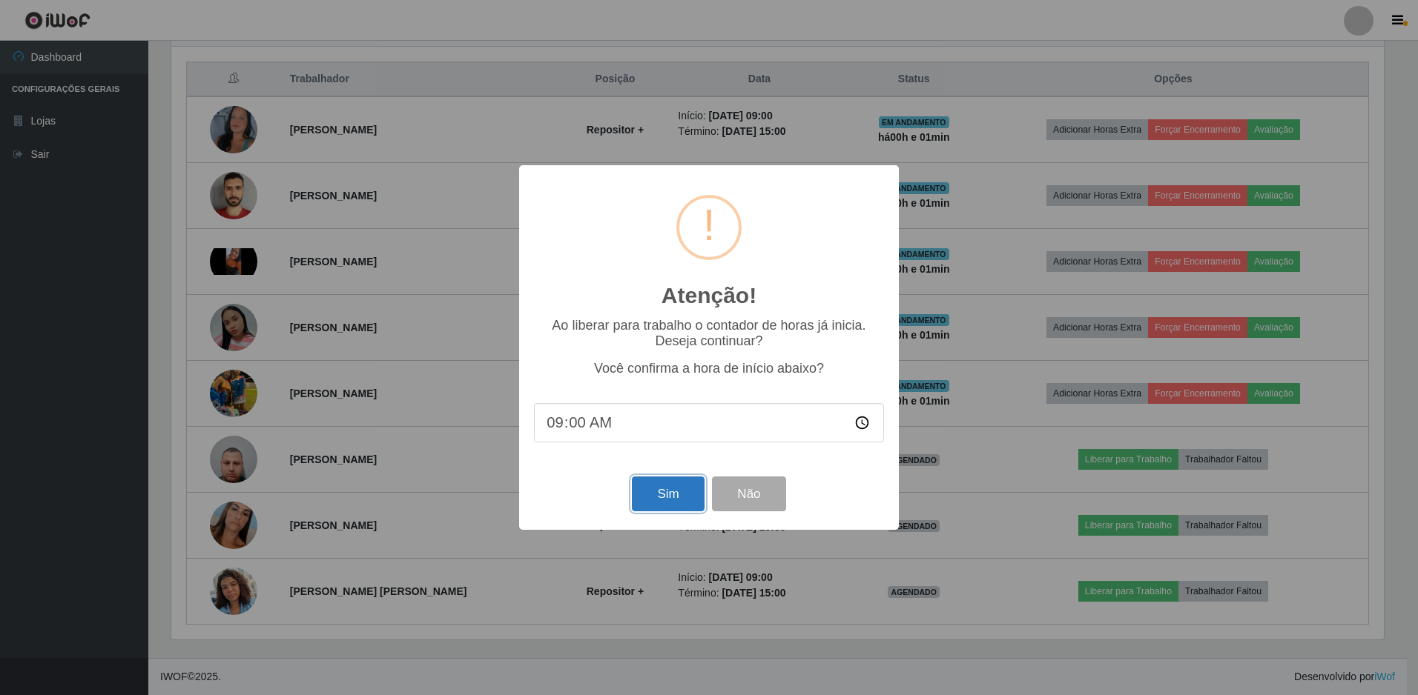
click at [668, 510] on button "Sim" at bounding box center [668, 494] width 72 height 35
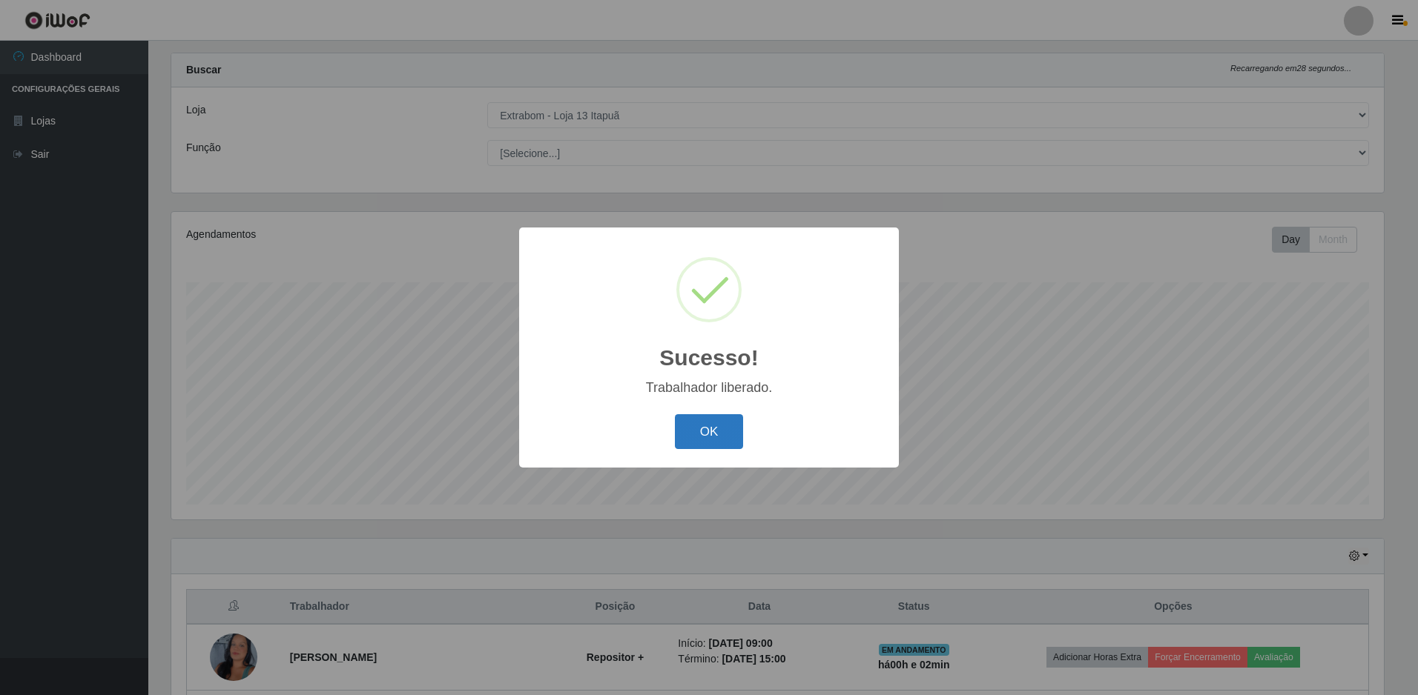
click at [732, 430] on button "OK" at bounding box center [709, 431] width 69 height 35
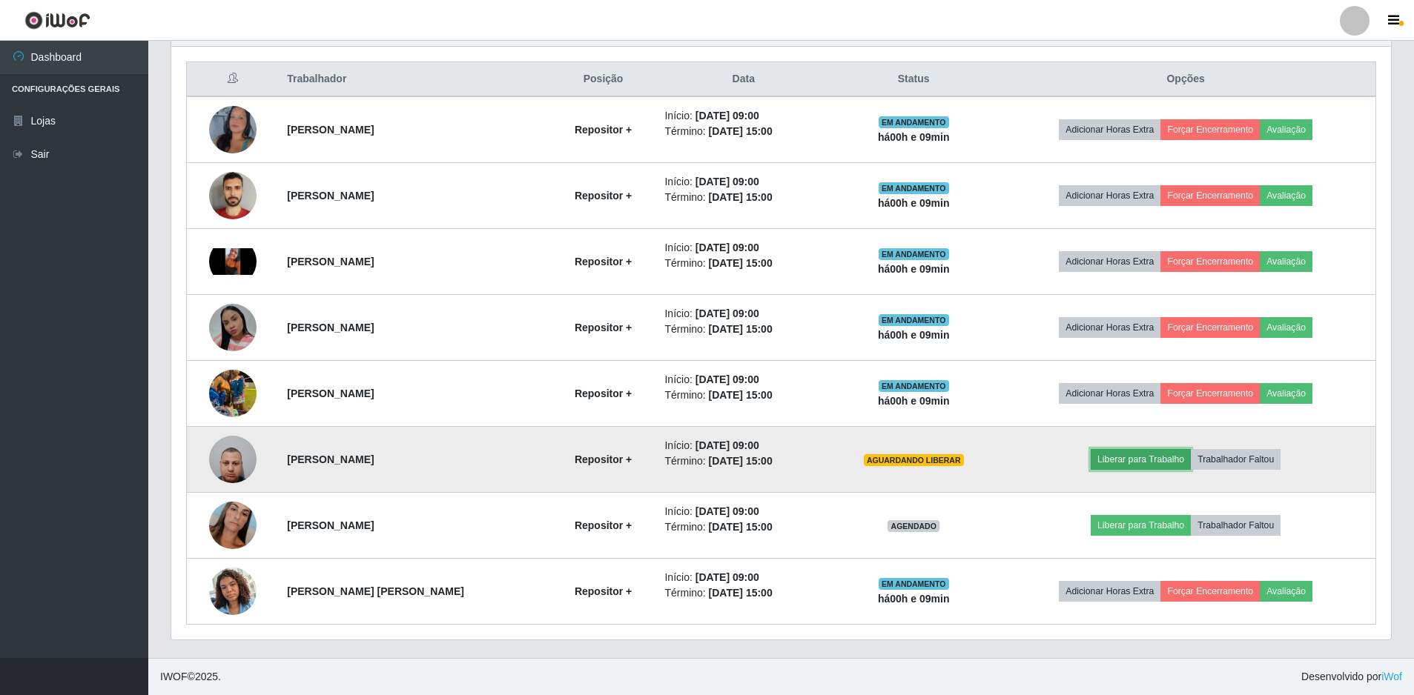
click at [1160, 466] on button "Liberar para Trabalho" at bounding box center [1141, 459] width 100 height 21
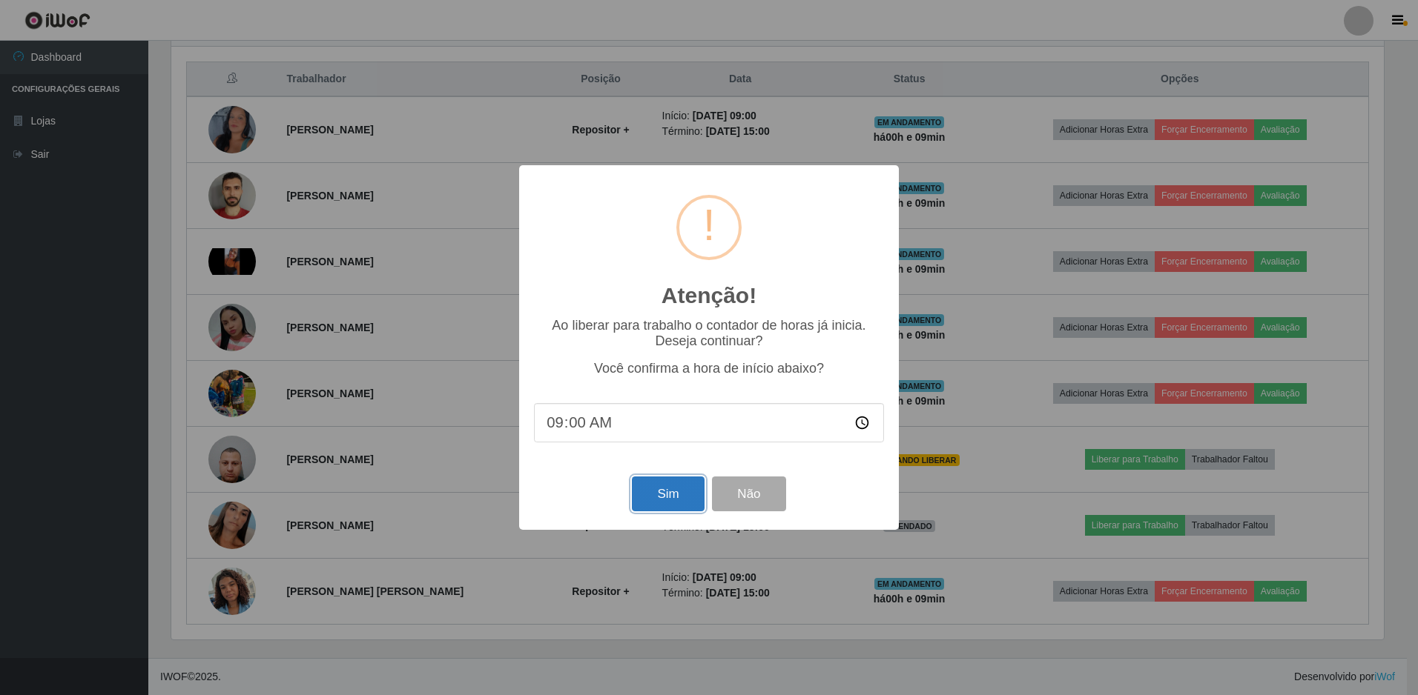
click at [663, 497] on button "Sim" at bounding box center [668, 494] width 72 height 35
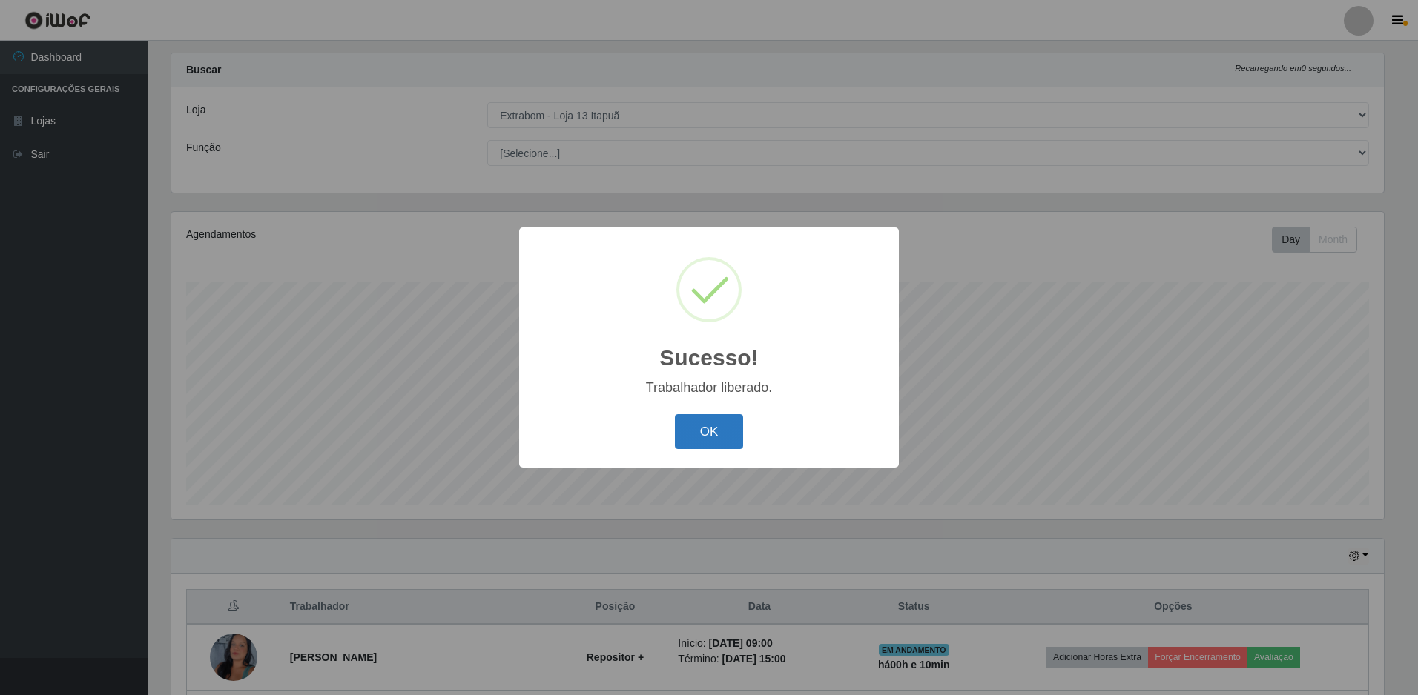
click at [705, 441] on button "OK" at bounding box center [709, 431] width 69 height 35
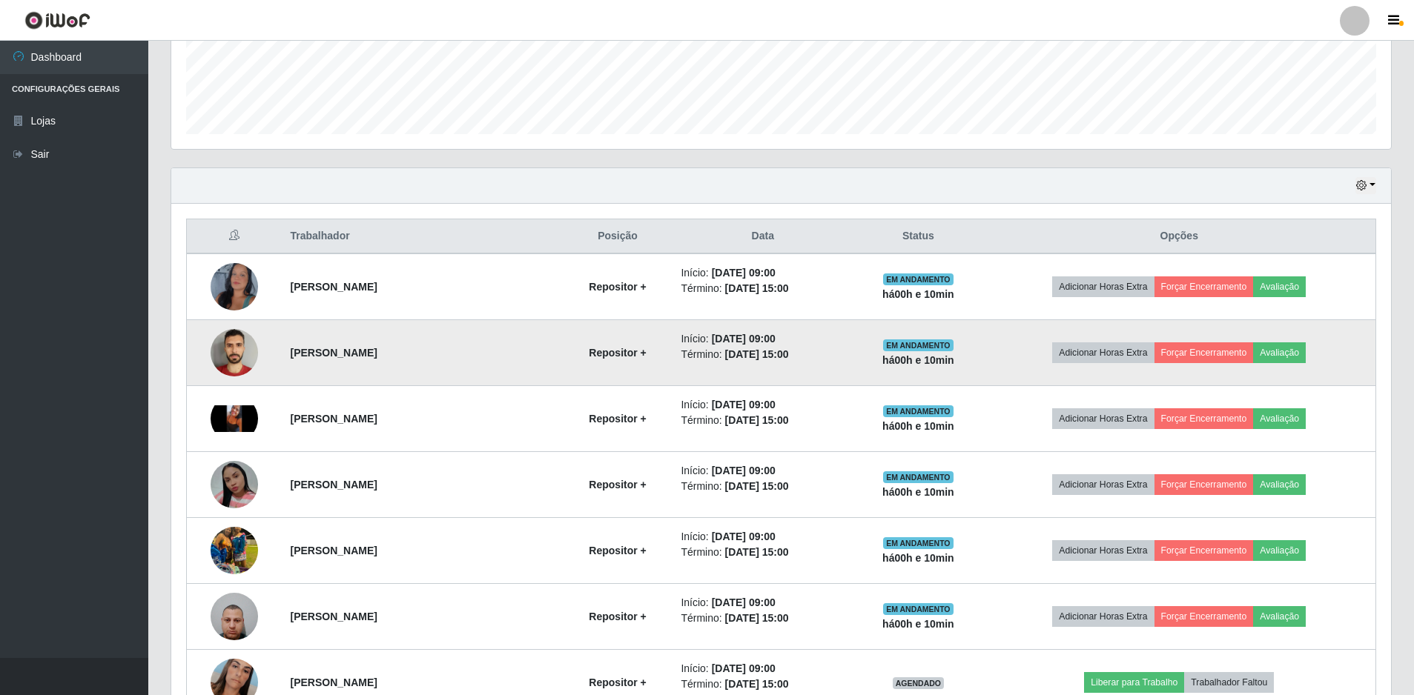
scroll to position [553, 0]
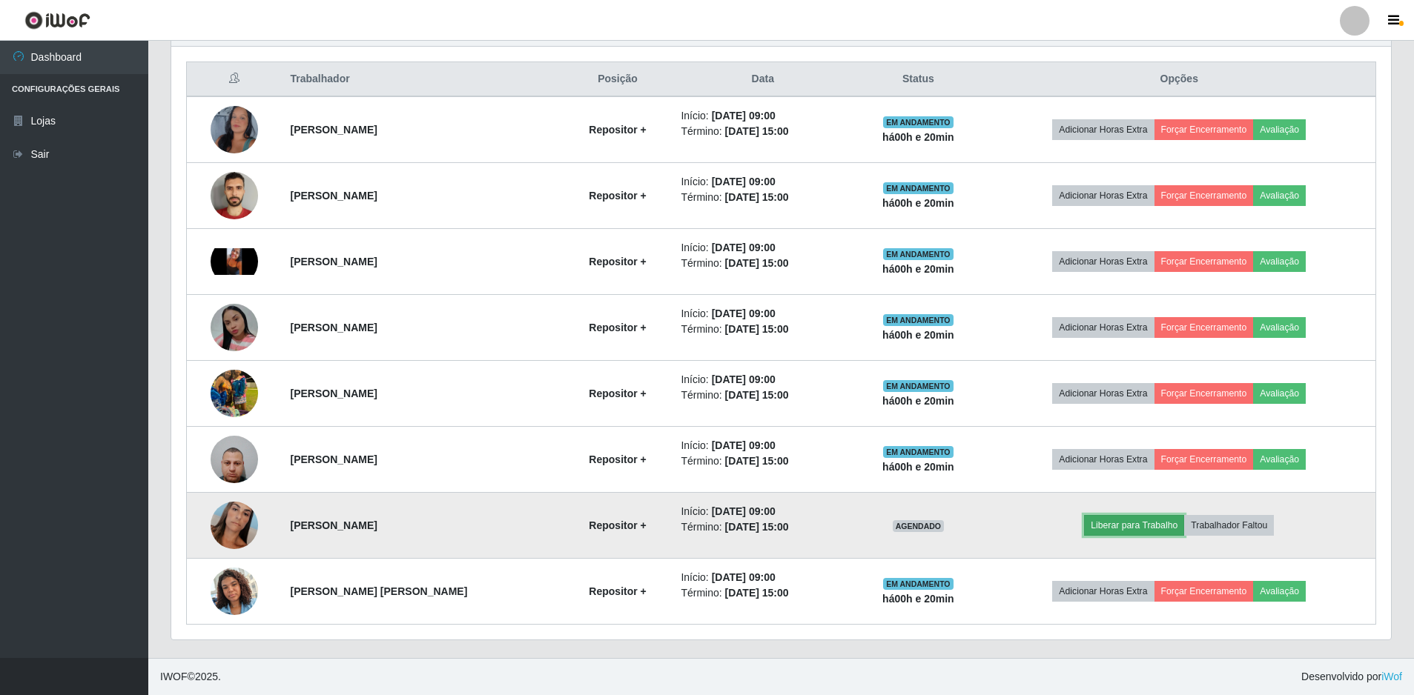
click at [1120, 529] on button "Liberar para Trabalho" at bounding box center [1134, 525] width 100 height 21
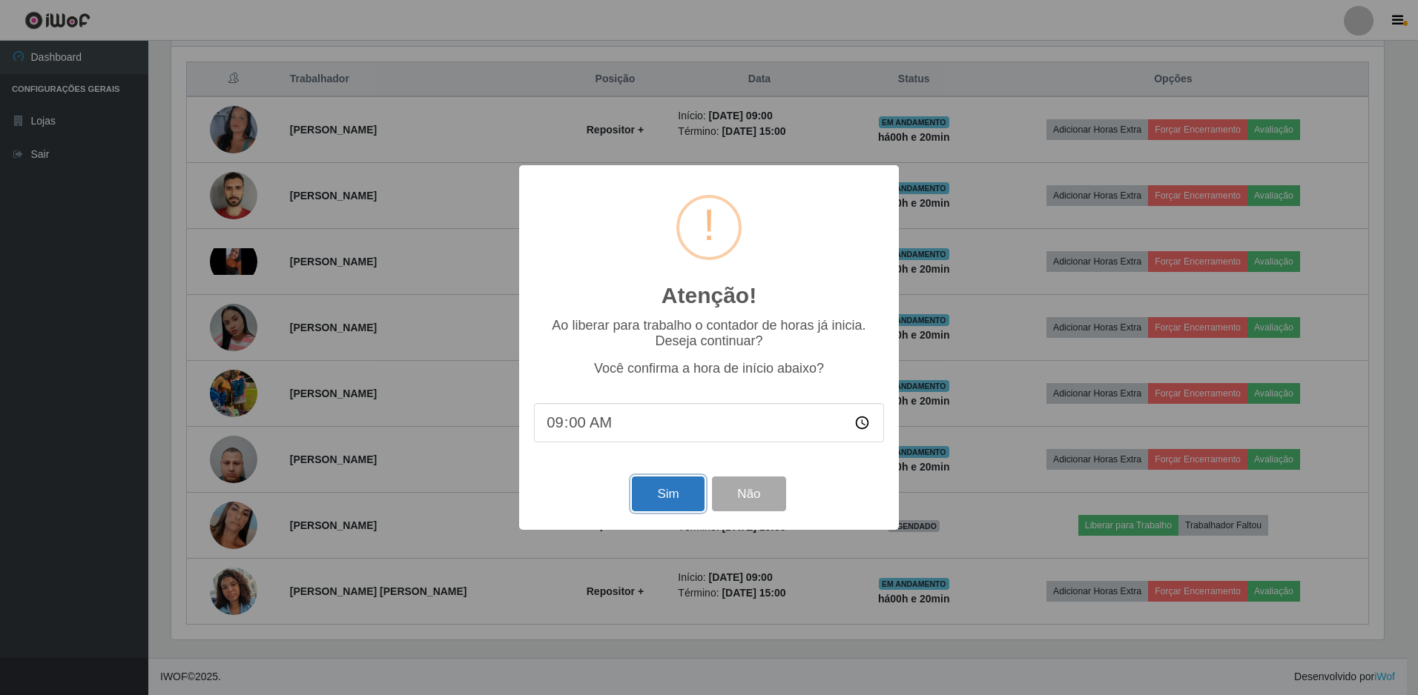
click at [676, 492] on button "Sim" at bounding box center [668, 494] width 72 height 35
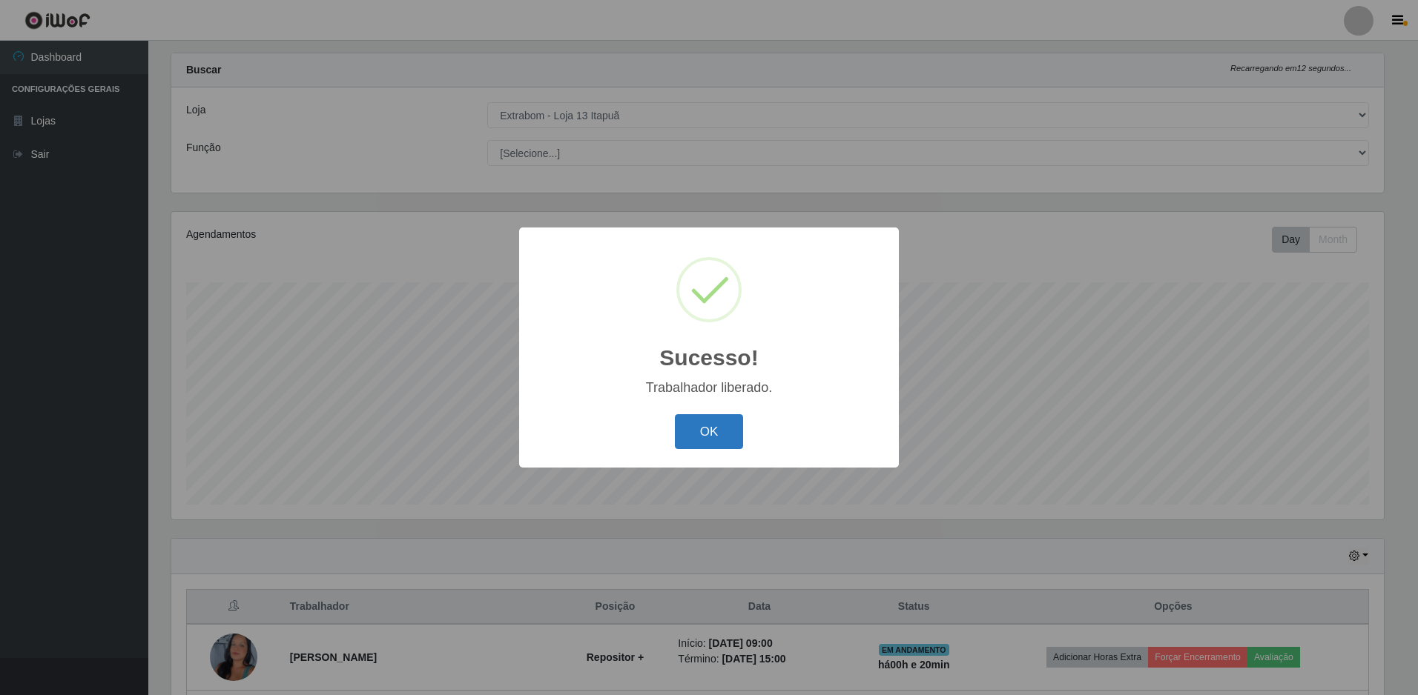
click at [717, 437] on button "OK" at bounding box center [709, 431] width 69 height 35
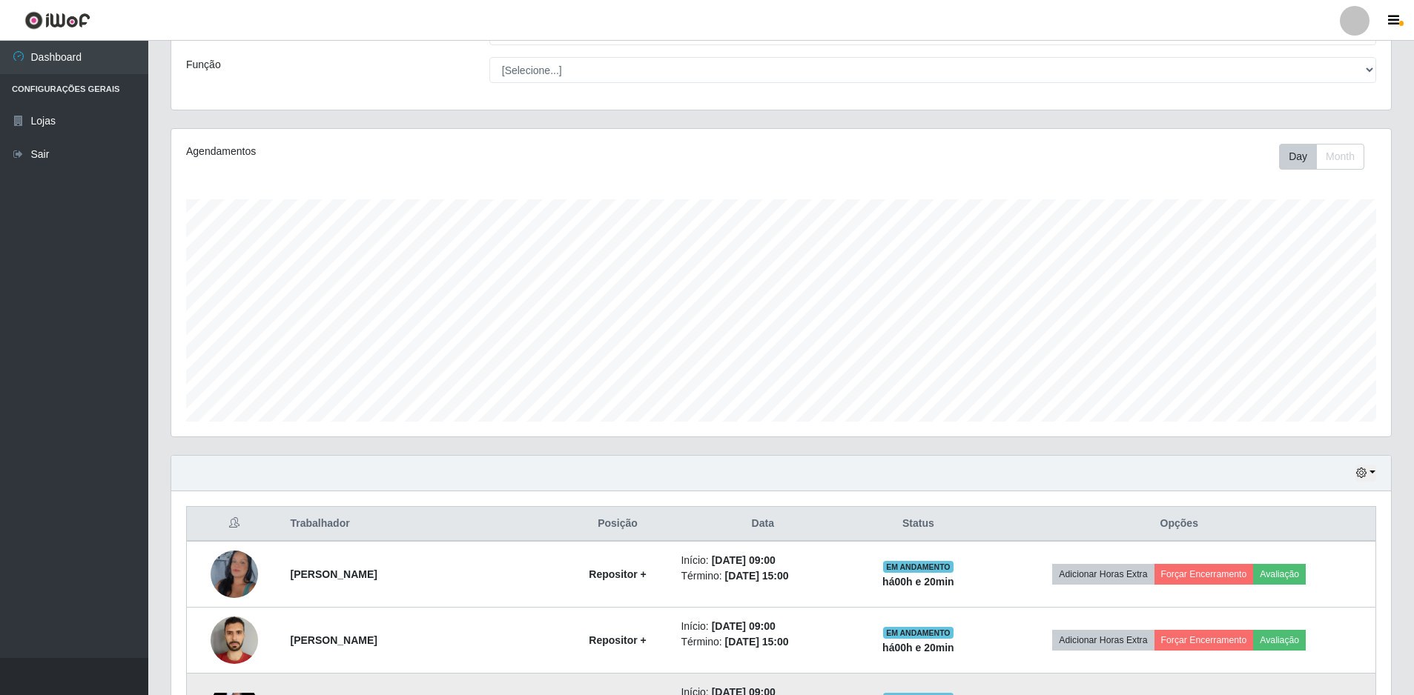
scroll to position [0, 0]
